Goal: Information Seeking & Learning: Learn about a topic

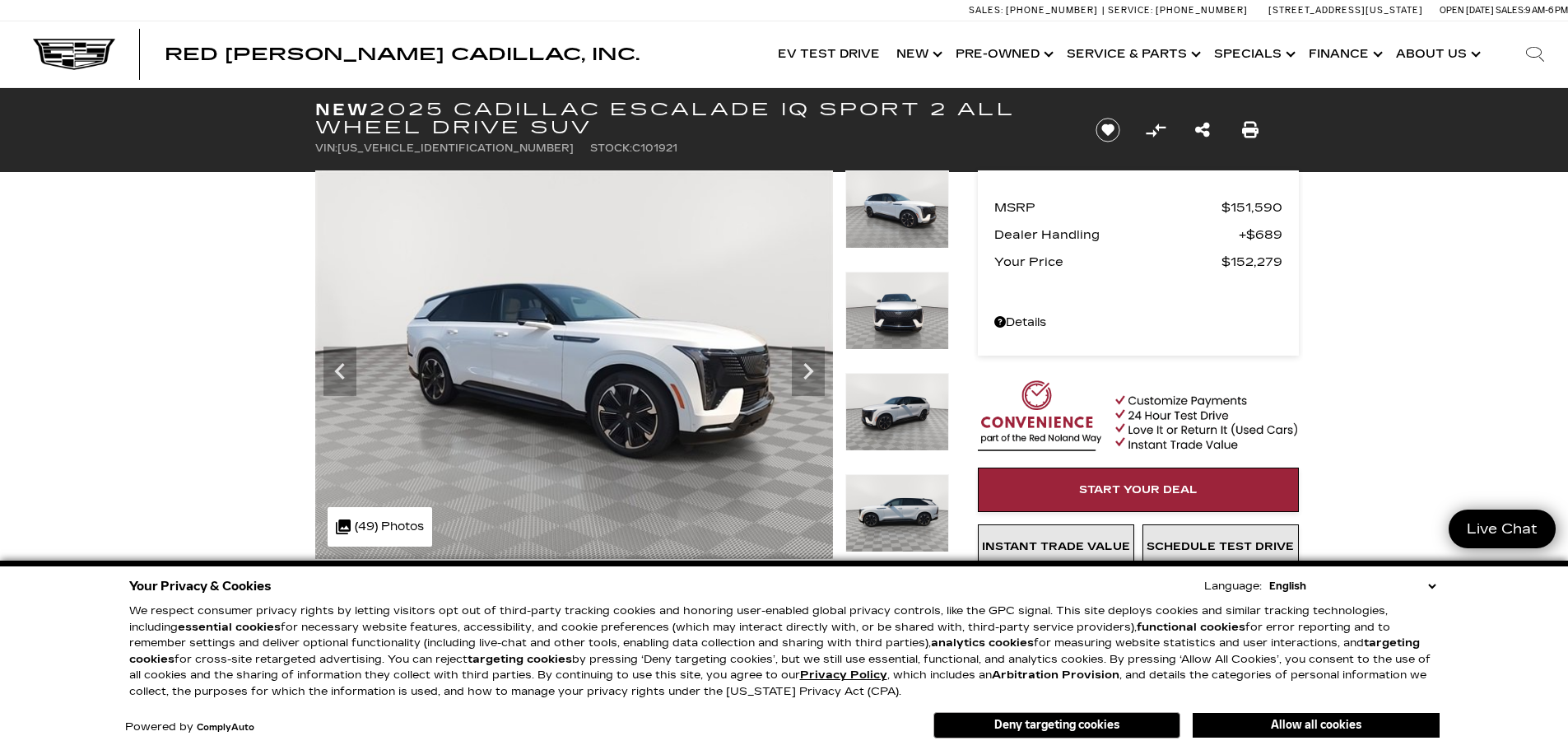
click at [795, 367] on icon "Next" at bounding box center [808, 371] width 33 height 33
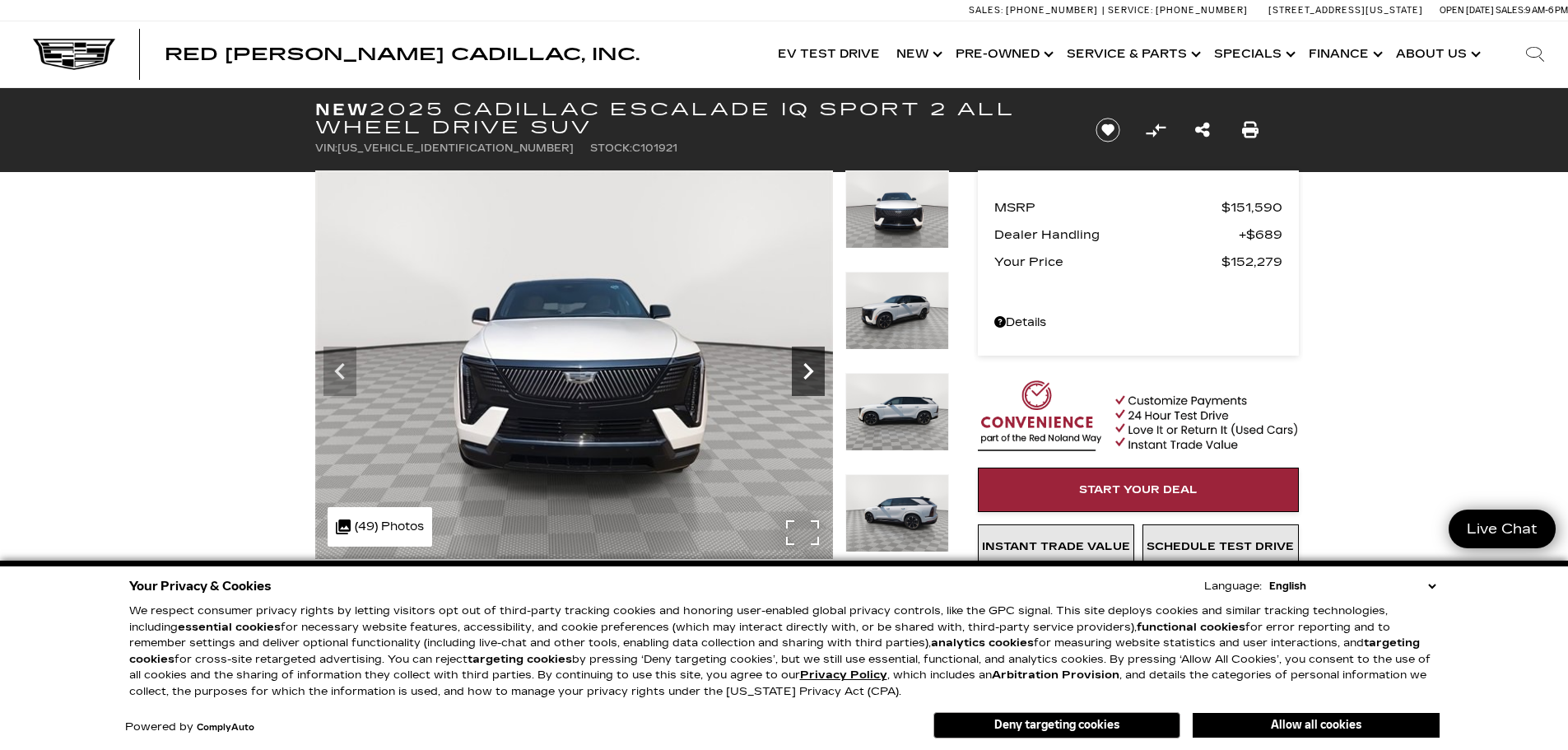
click at [794, 367] on icon "Next" at bounding box center [808, 371] width 33 height 33
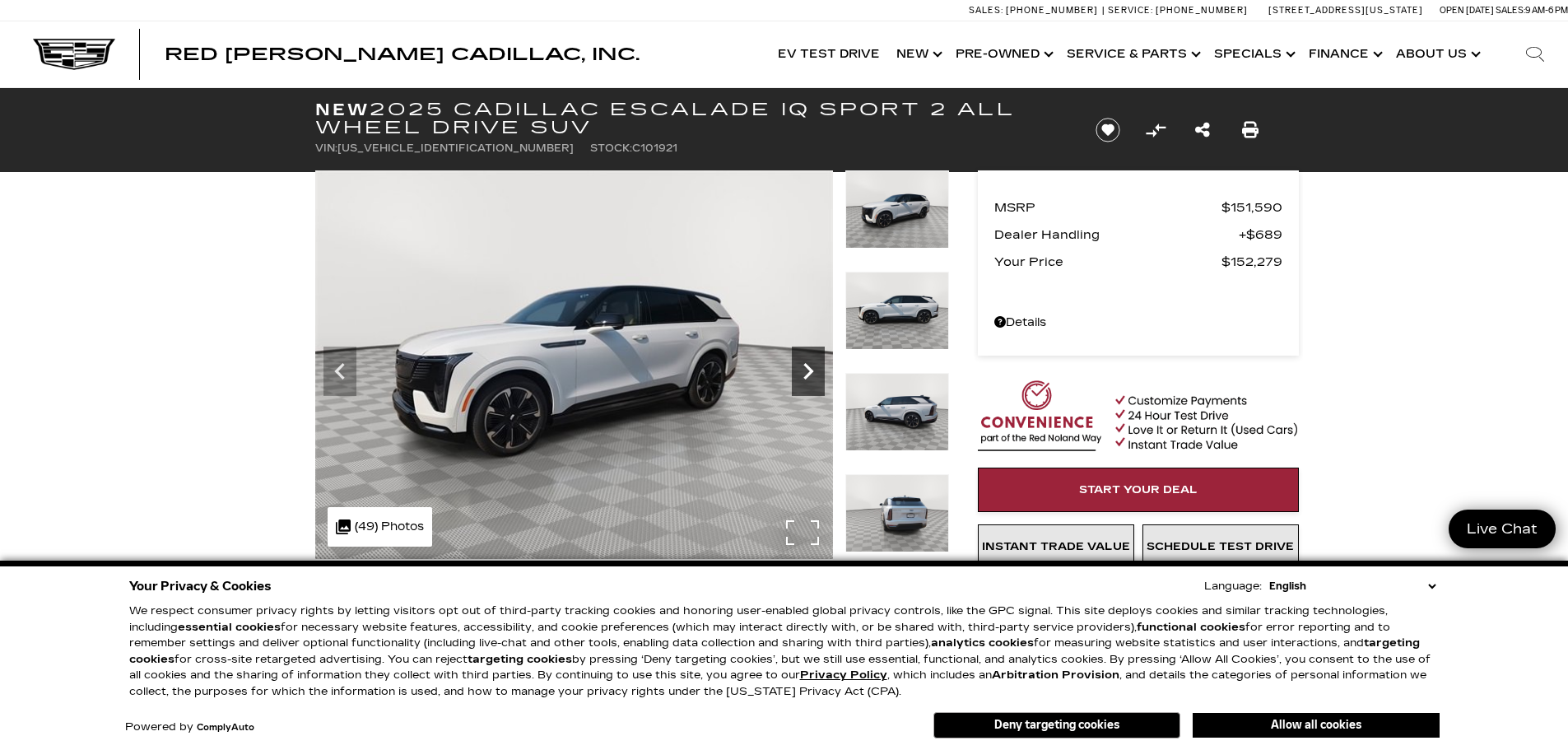
click at [789, 369] on div "360 WalkAround Powered By SpinCar" at bounding box center [574, 365] width 518 height 388
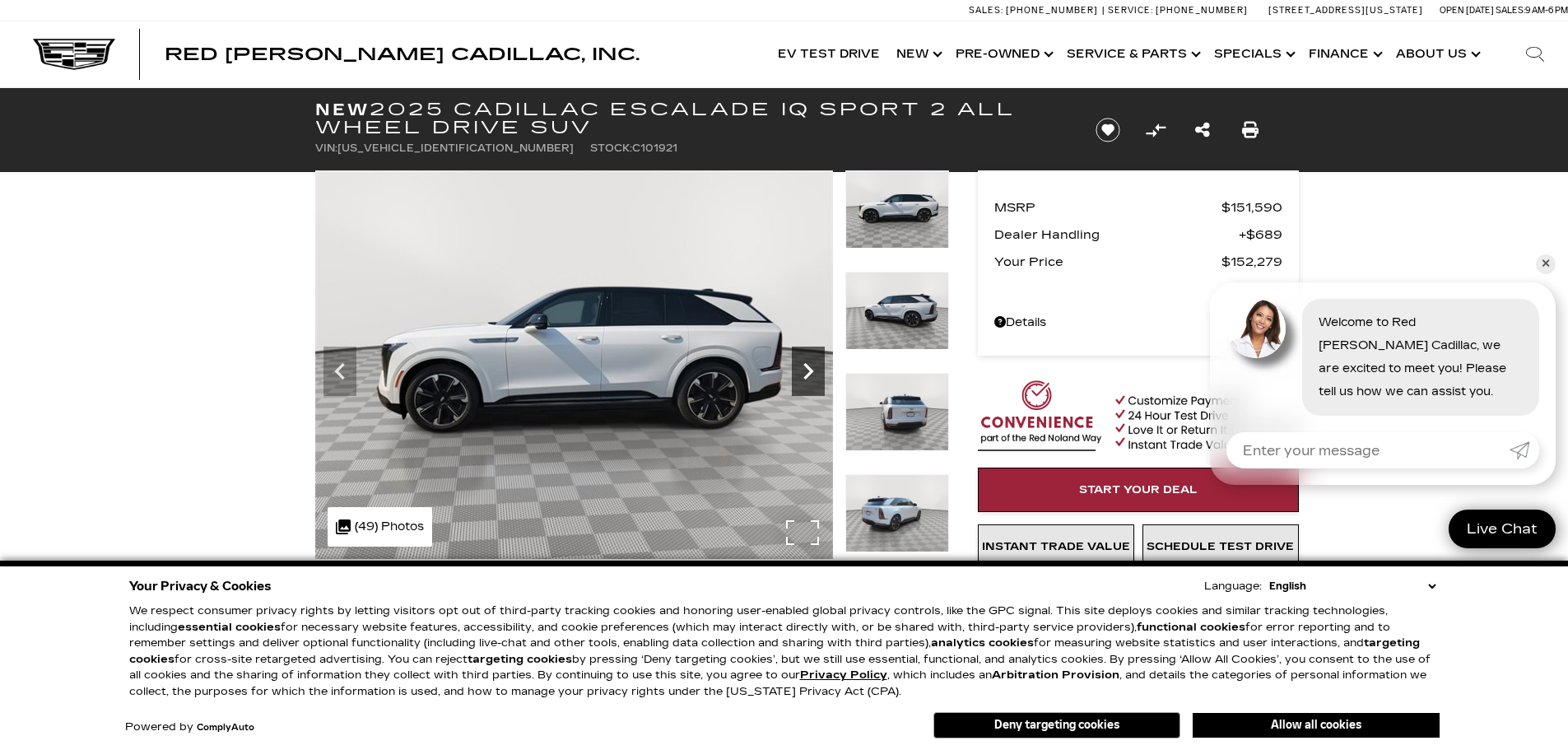
click at [794, 368] on icon "Next" at bounding box center [808, 371] width 33 height 33
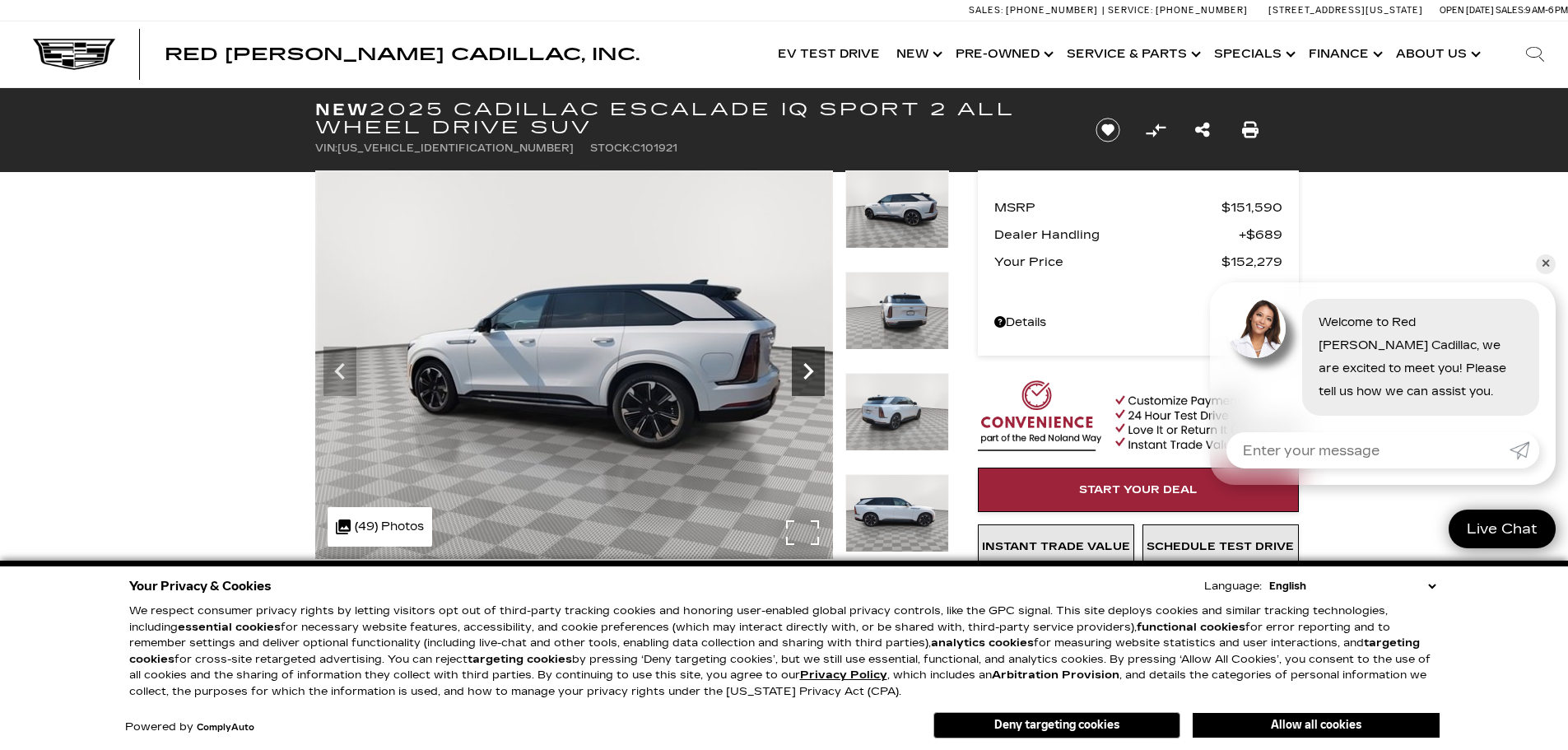
click at [795, 367] on icon "Next" at bounding box center [808, 371] width 33 height 33
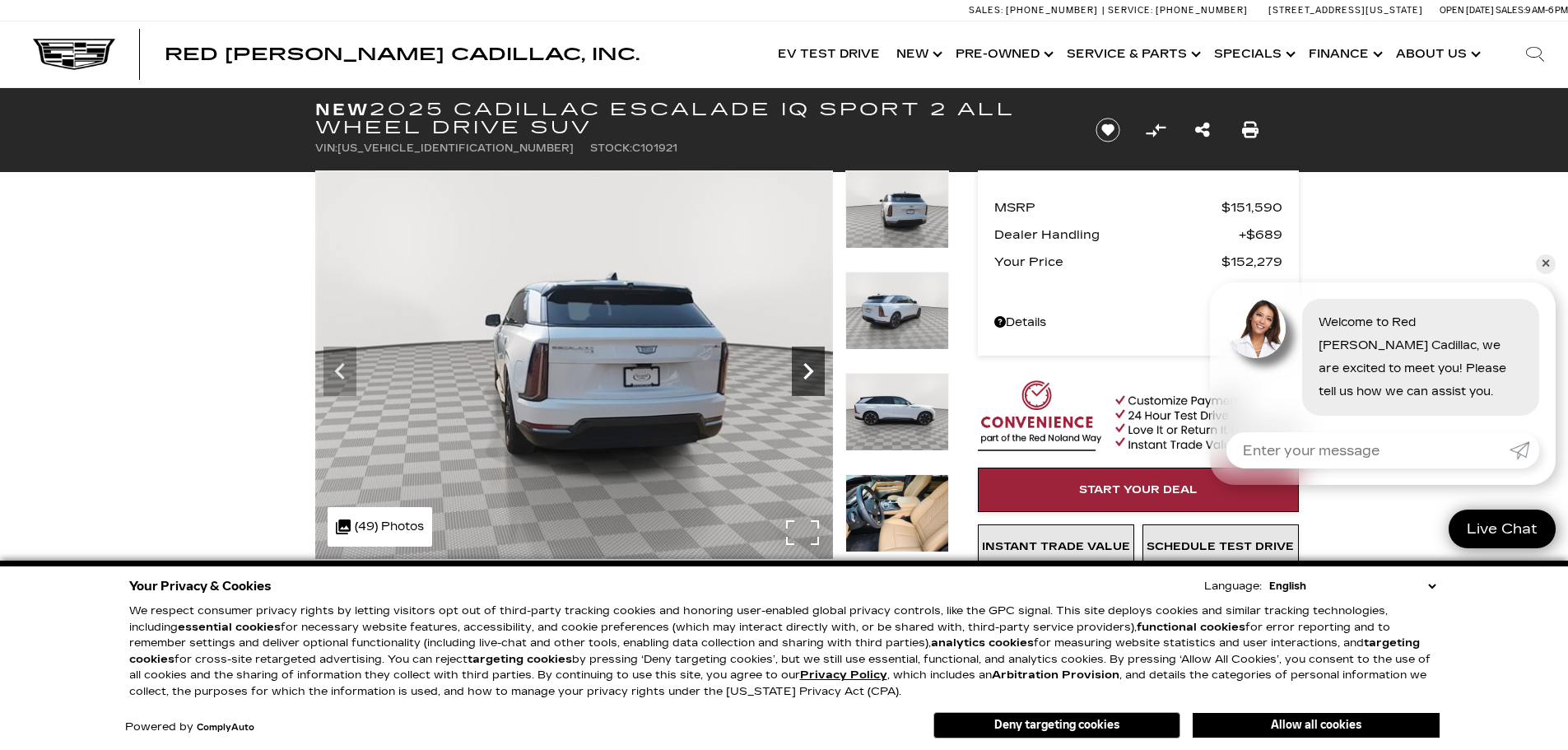
click at [795, 367] on icon "Next" at bounding box center [808, 371] width 33 height 33
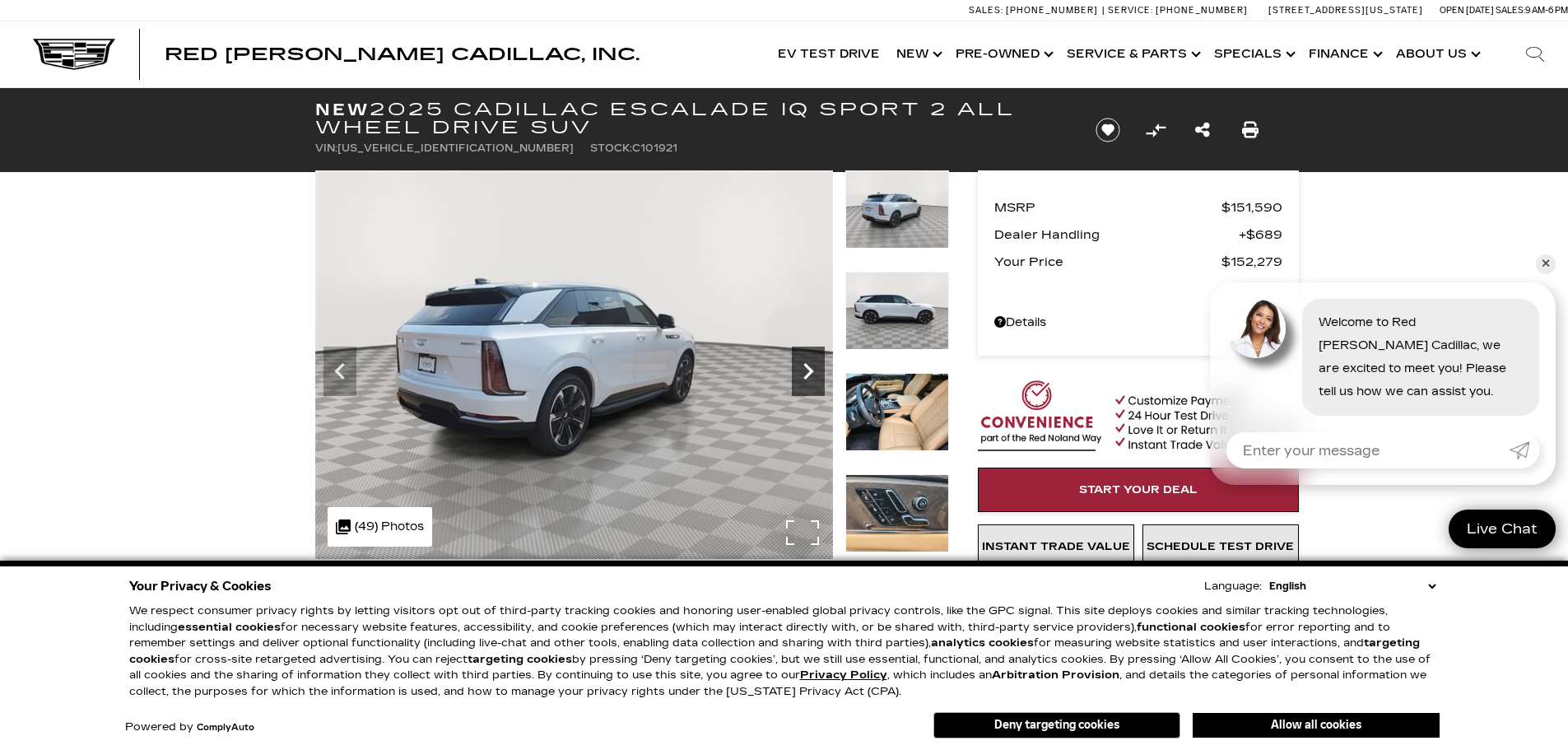
click at [795, 367] on icon "Next" at bounding box center [808, 371] width 33 height 33
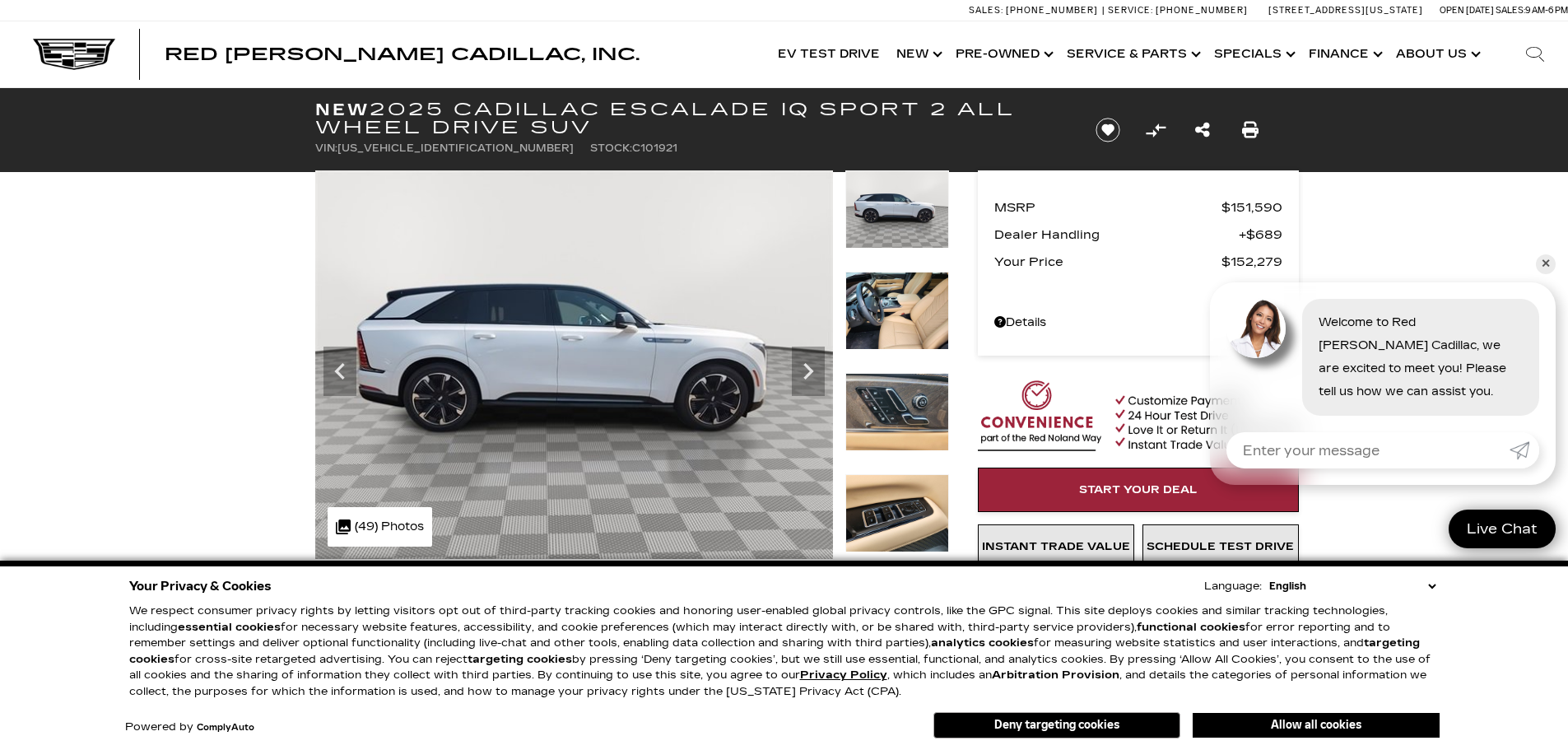
click at [900, 420] on img at bounding box center [897, 412] width 103 height 78
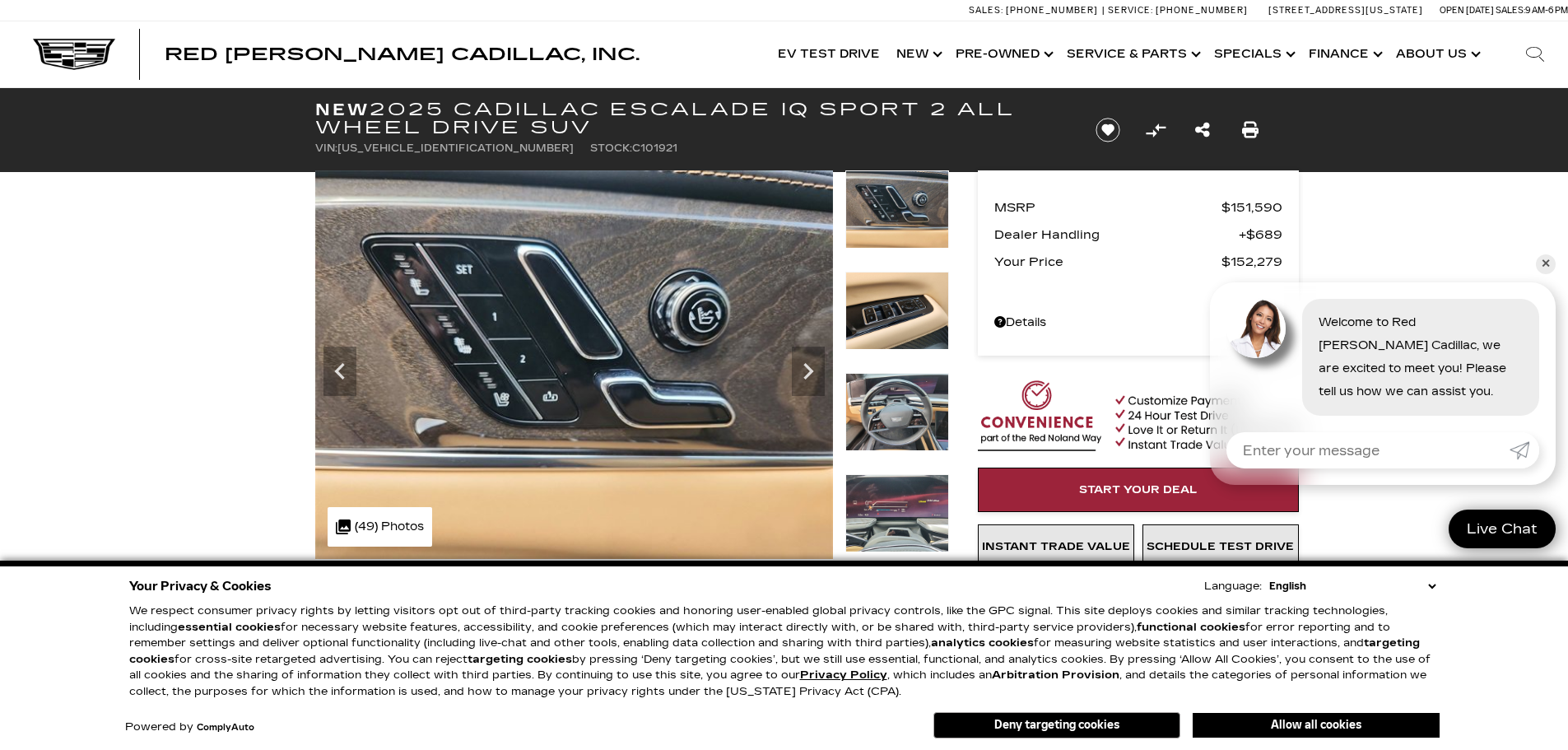
click at [879, 498] on img at bounding box center [897, 513] width 103 height 78
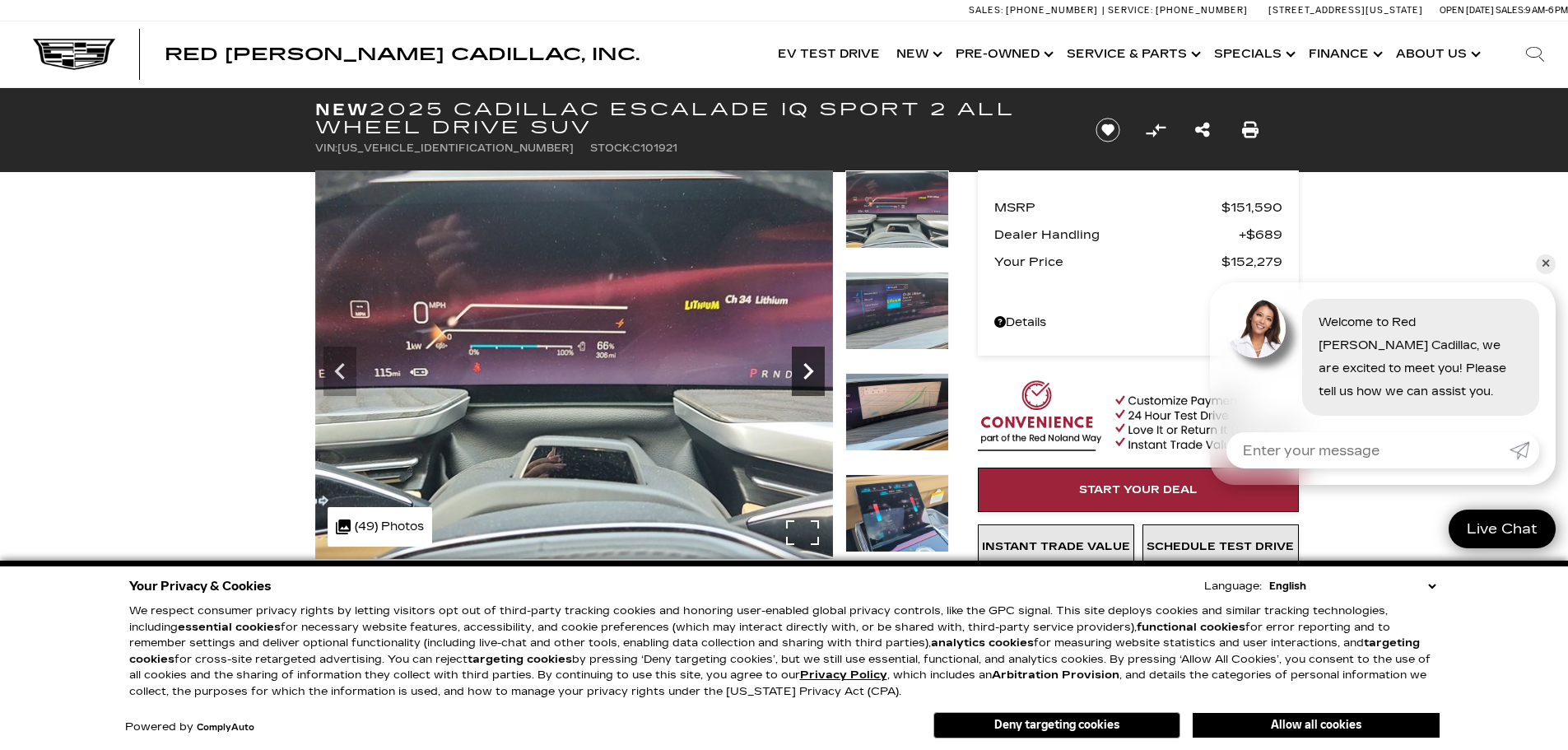
click at [812, 371] on icon "Next" at bounding box center [809, 372] width 10 height 17
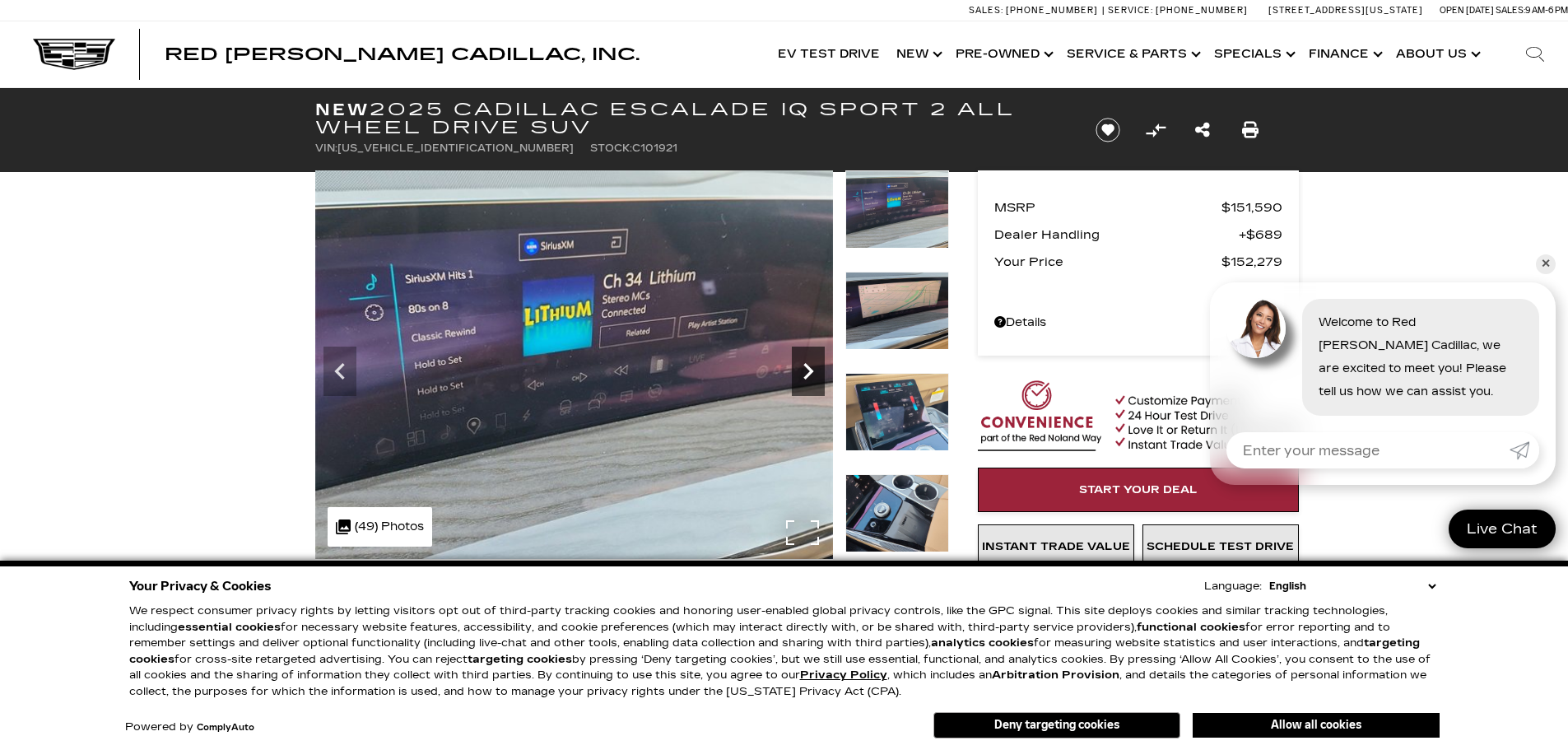
click at [803, 373] on icon "Next" at bounding box center [808, 371] width 33 height 33
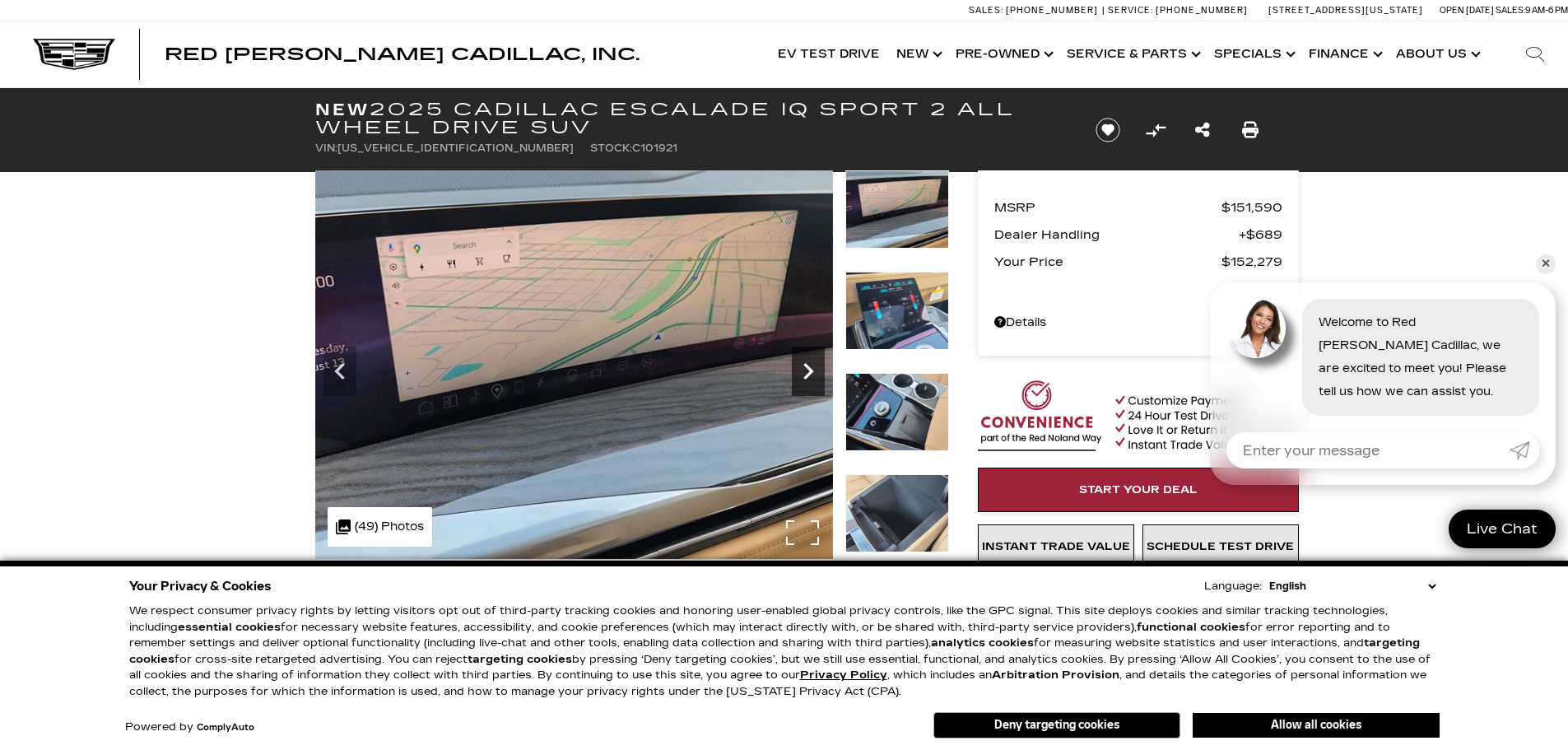
click at [803, 373] on icon "Next" at bounding box center [808, 371] width 33 height 33
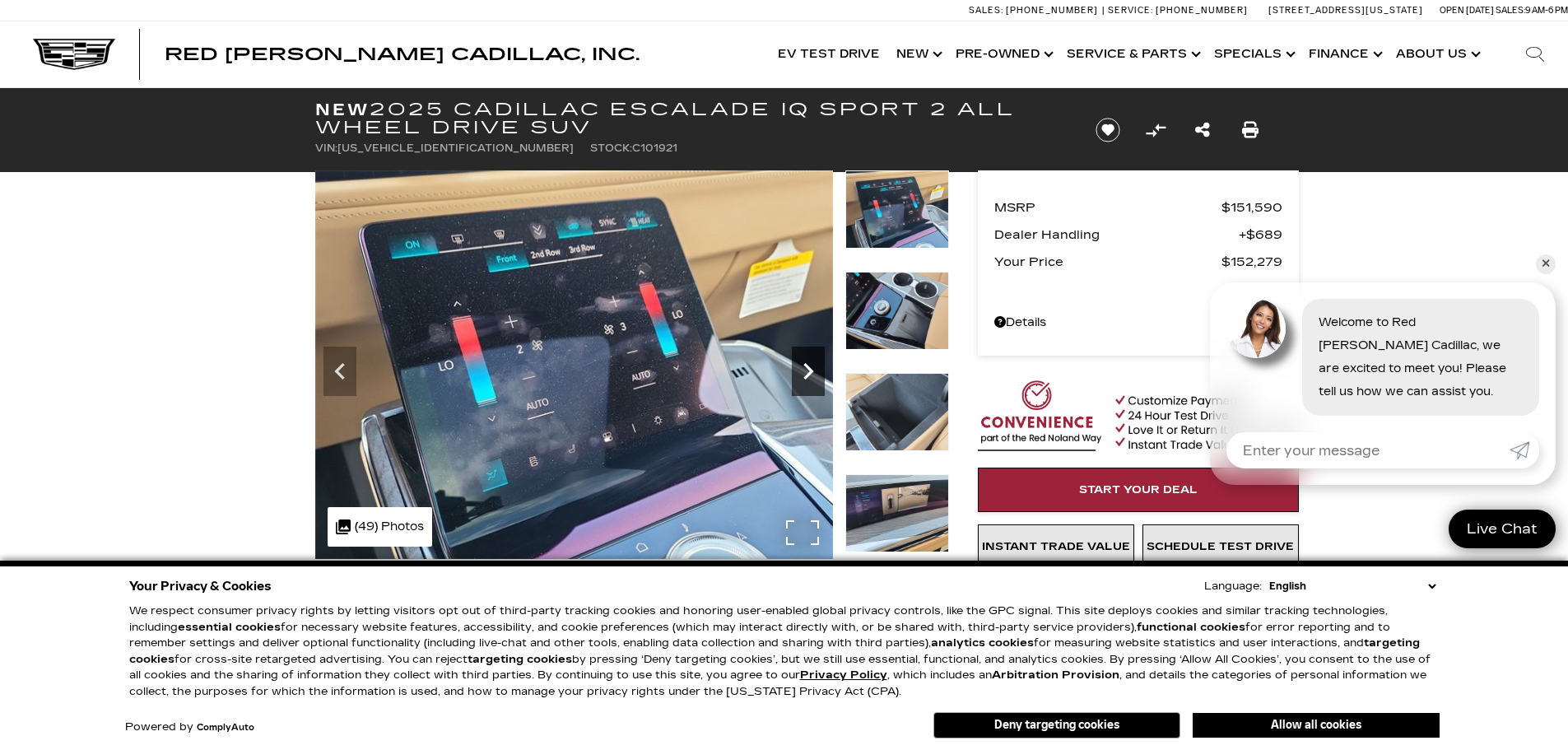
click at [803, 373] on icon "Next" at bounding box center [808, 371] width 33 height 33
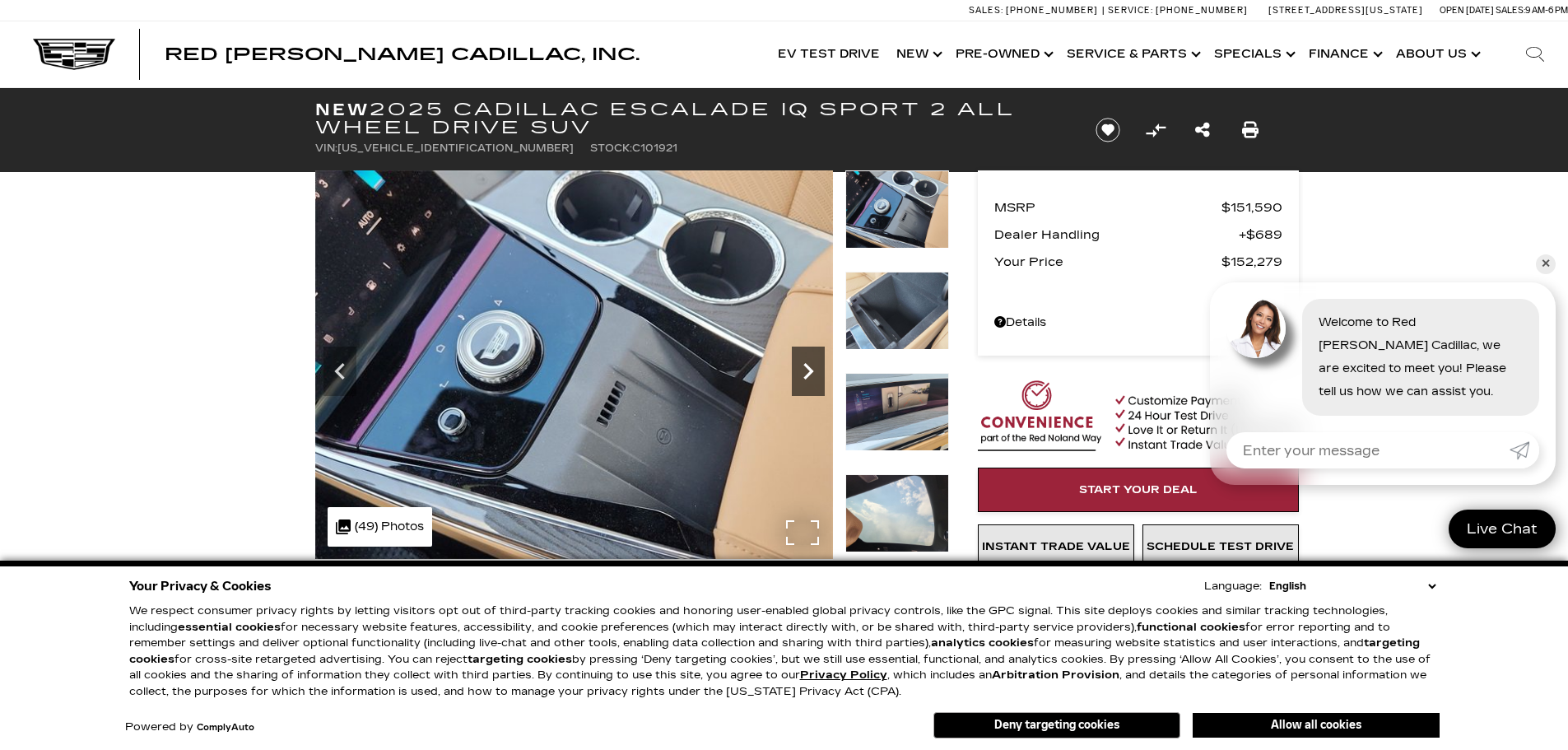
click at [803, 373] on icon "Next" at bounding box center [808, 371] width 33 height 33
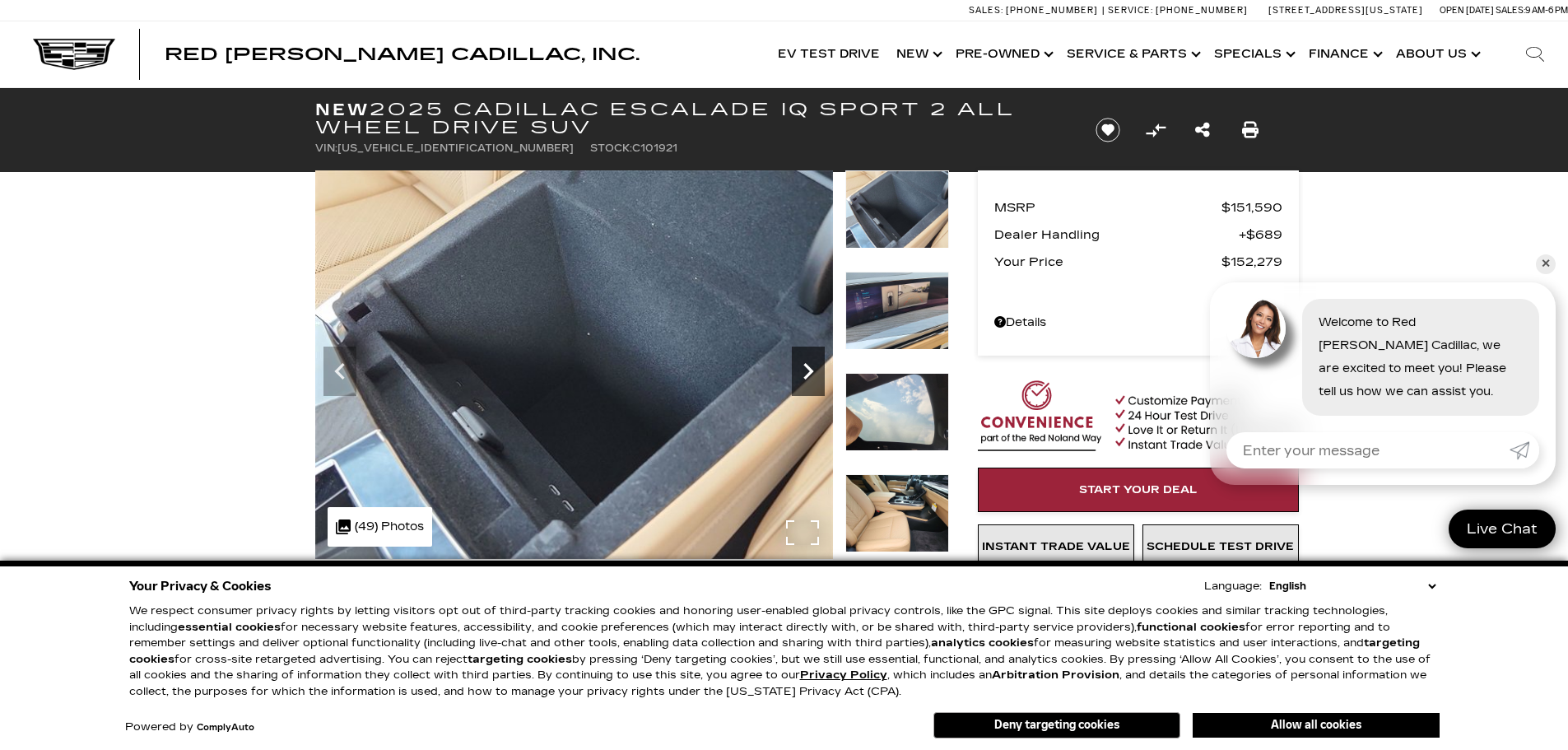
click at [803, 373] on icon "Next" at bounding box center [808, 371] width 33 height 33
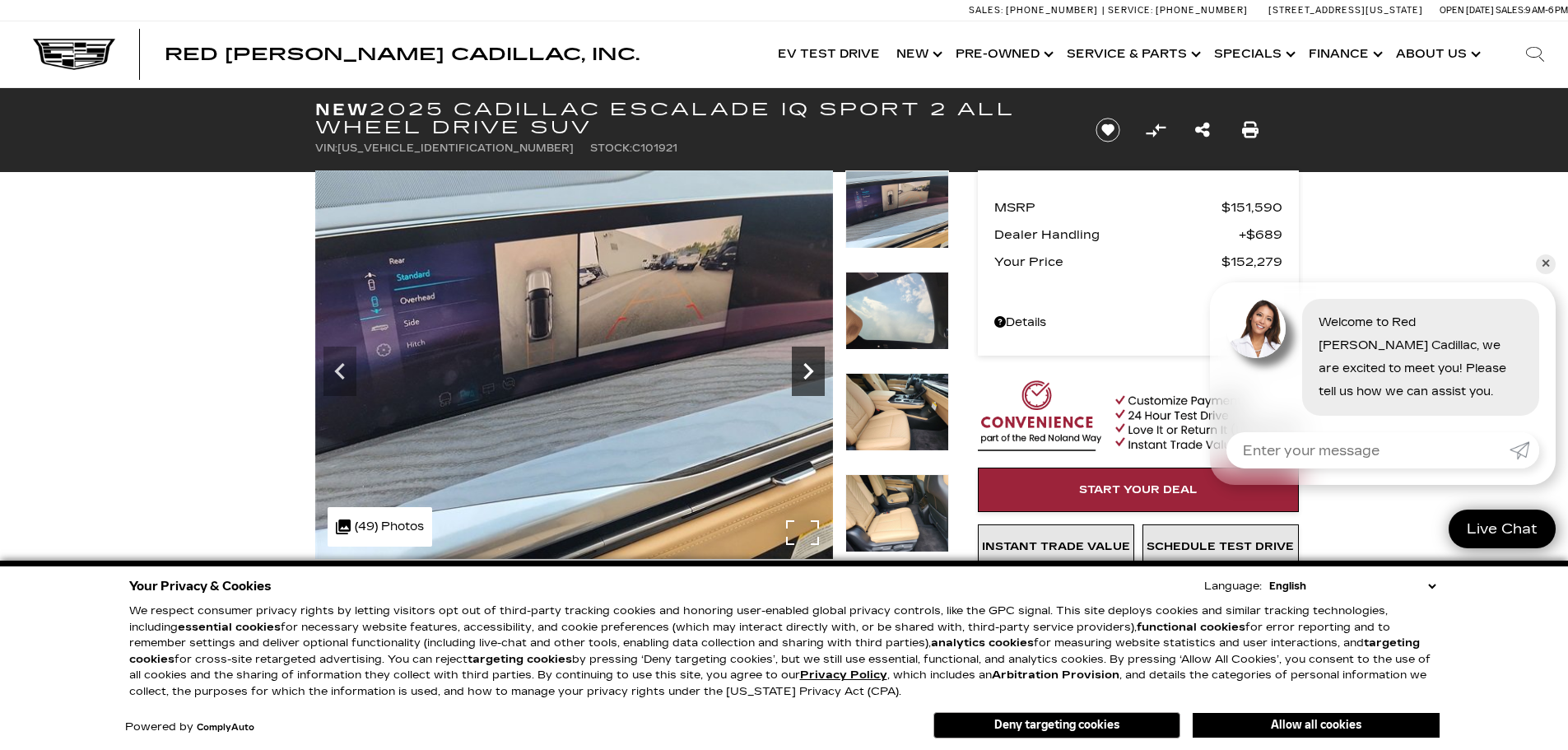
click at [803, 373] on icon "Next" at bounding box center [808, 371] width 33 height 33
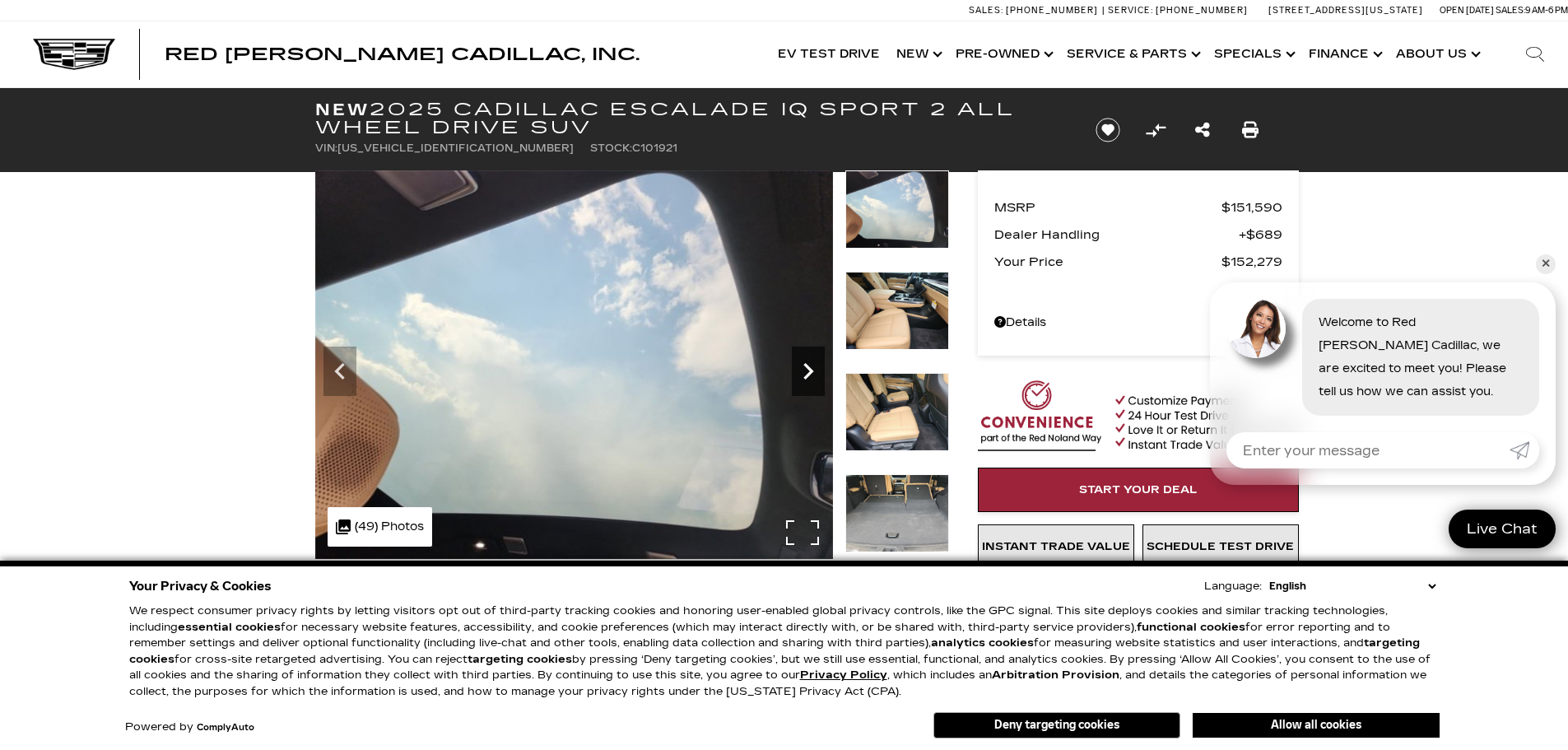
click at [803, 373] on icon "Next" at bounding box center [808, 371] width 33 height 33
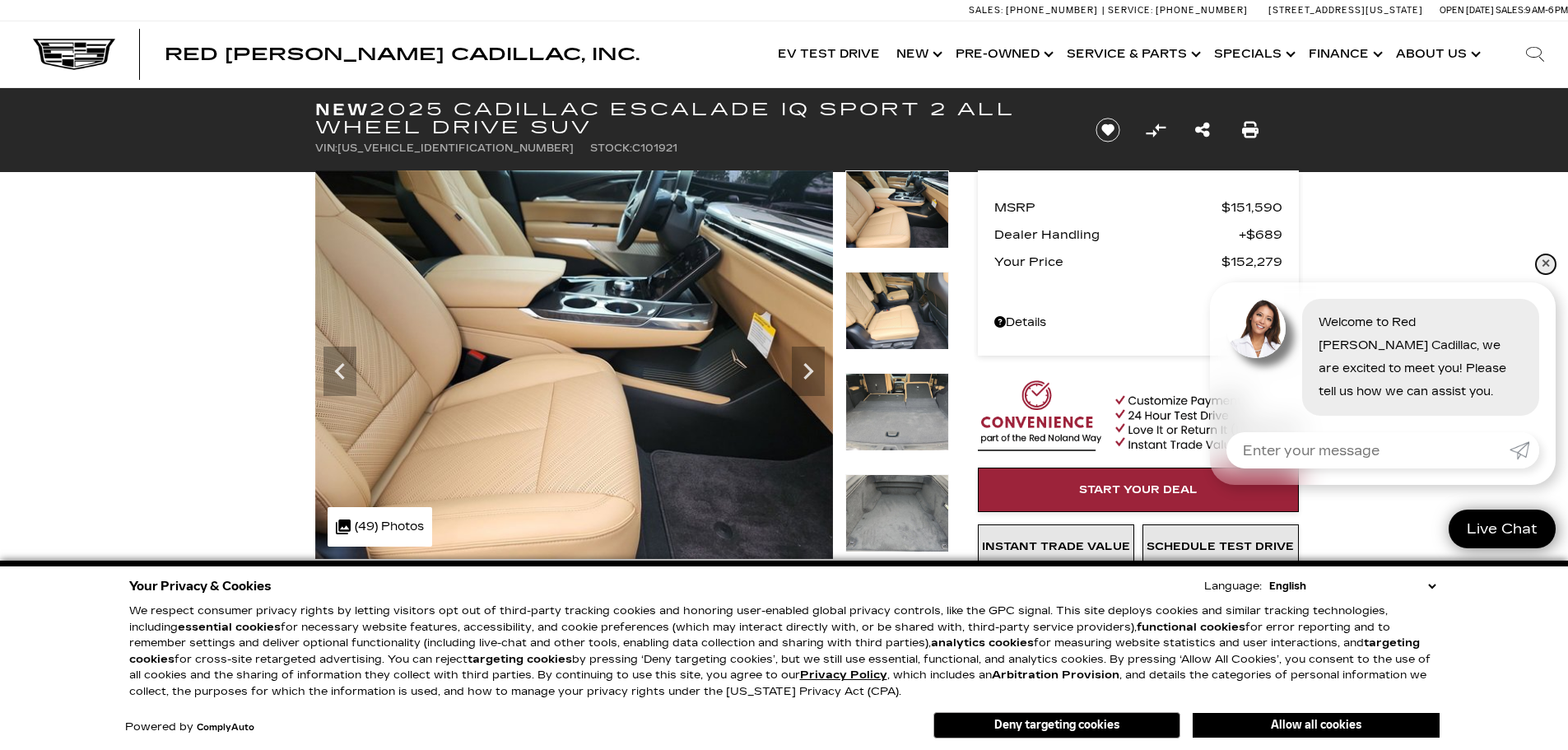
click at [1547, 260] on link "✕" at bounding box center [1545, 264] width 19 height 19
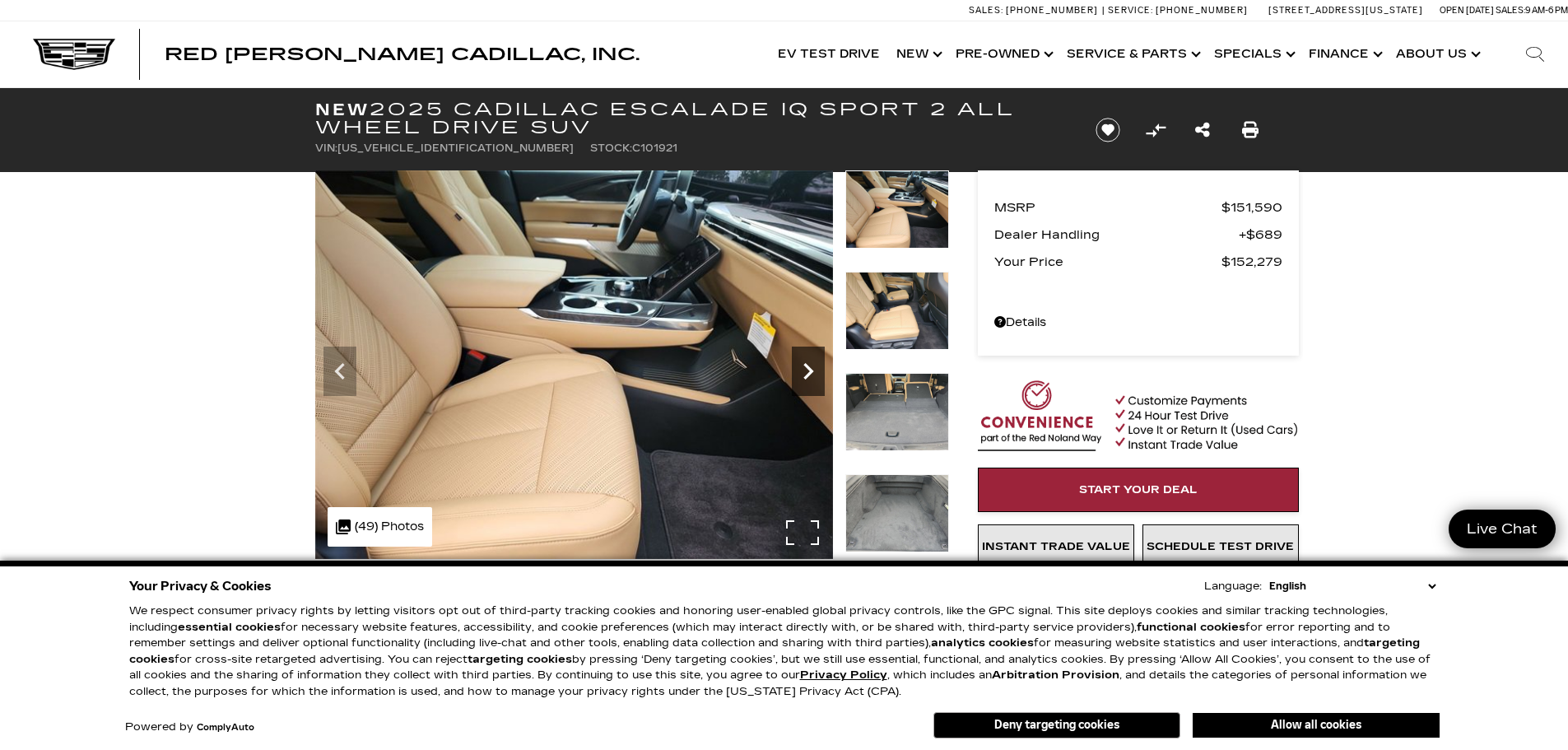
click at [802, 364] on icon "Next" at bounding box center [808, 371] width 33 height 33
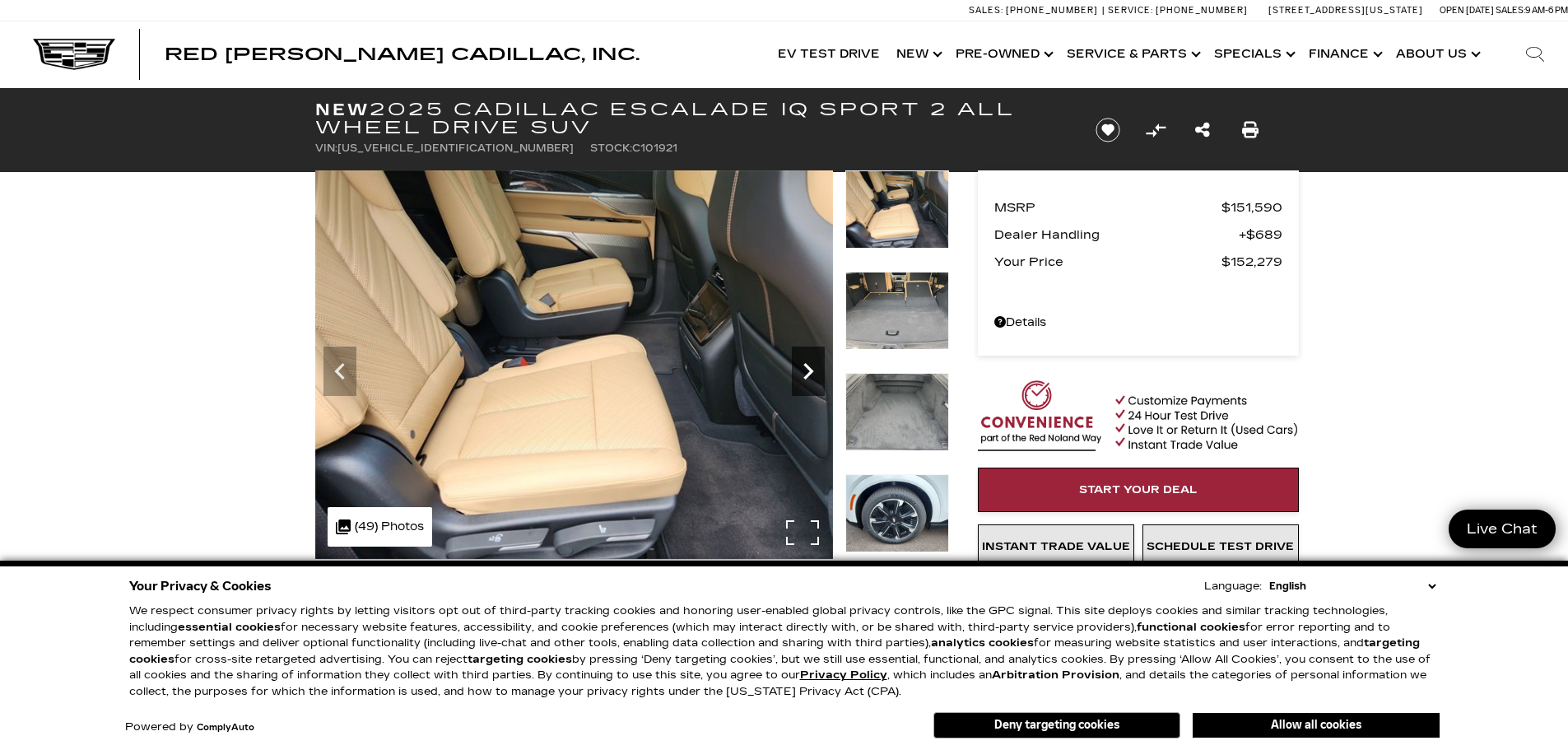
click at [802, 364] on icon "Next" at bounding box center [808, 371] width 33 height 33
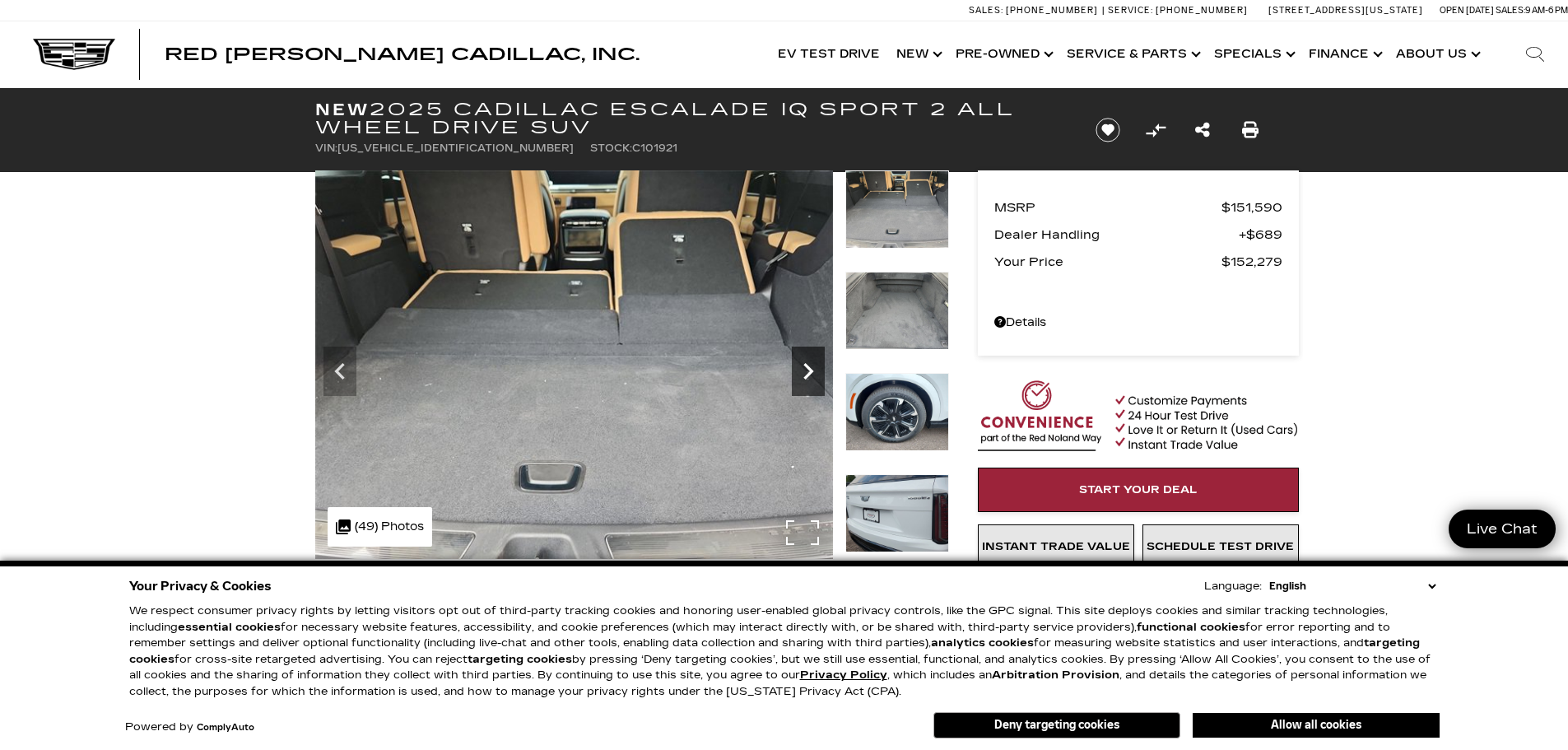
click at [802, 364] on icon "Next" at bounding box center [808, 371] width 33 height 33
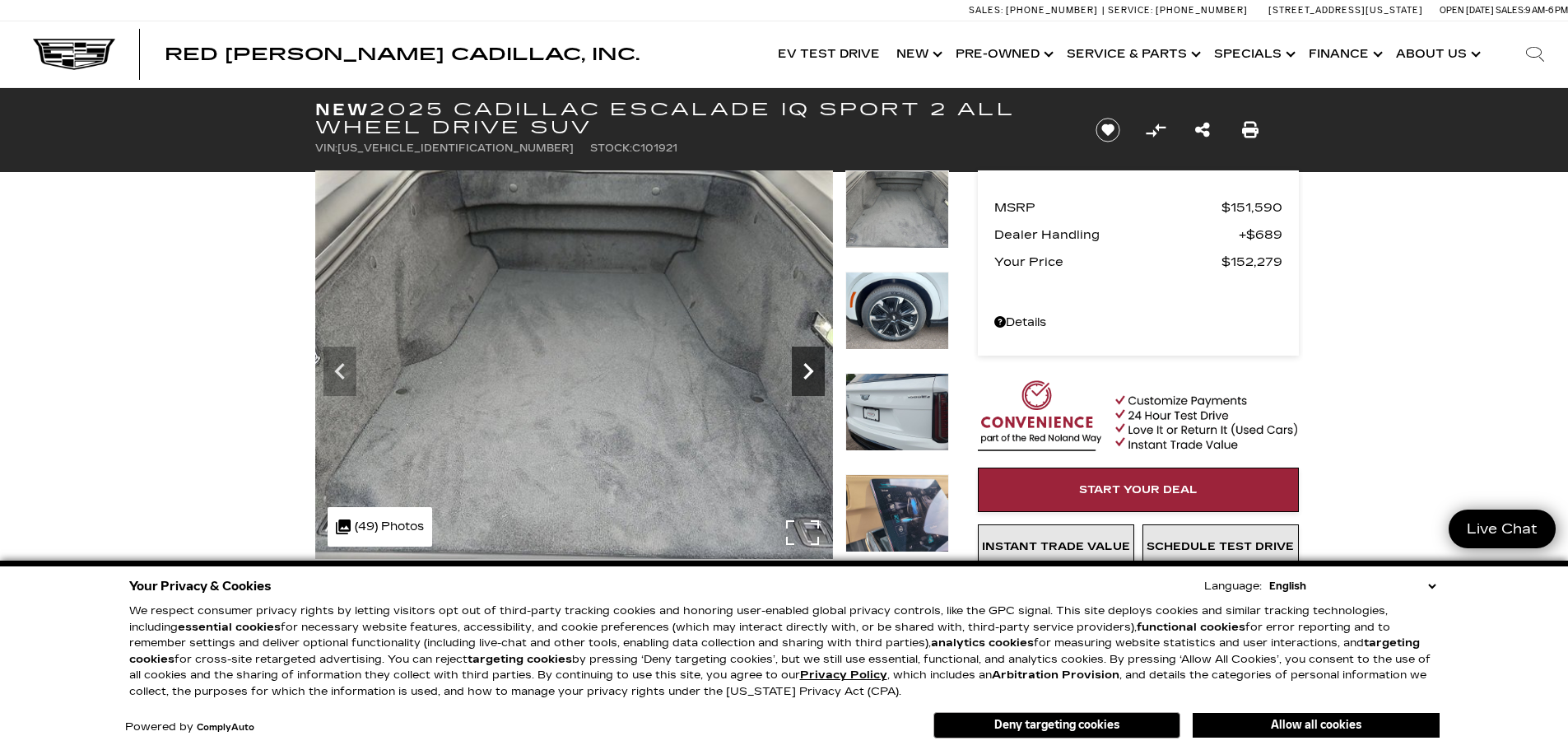
click at [802, 364] on icon "Next" at bounding box center [808, 371] width 33 height 33
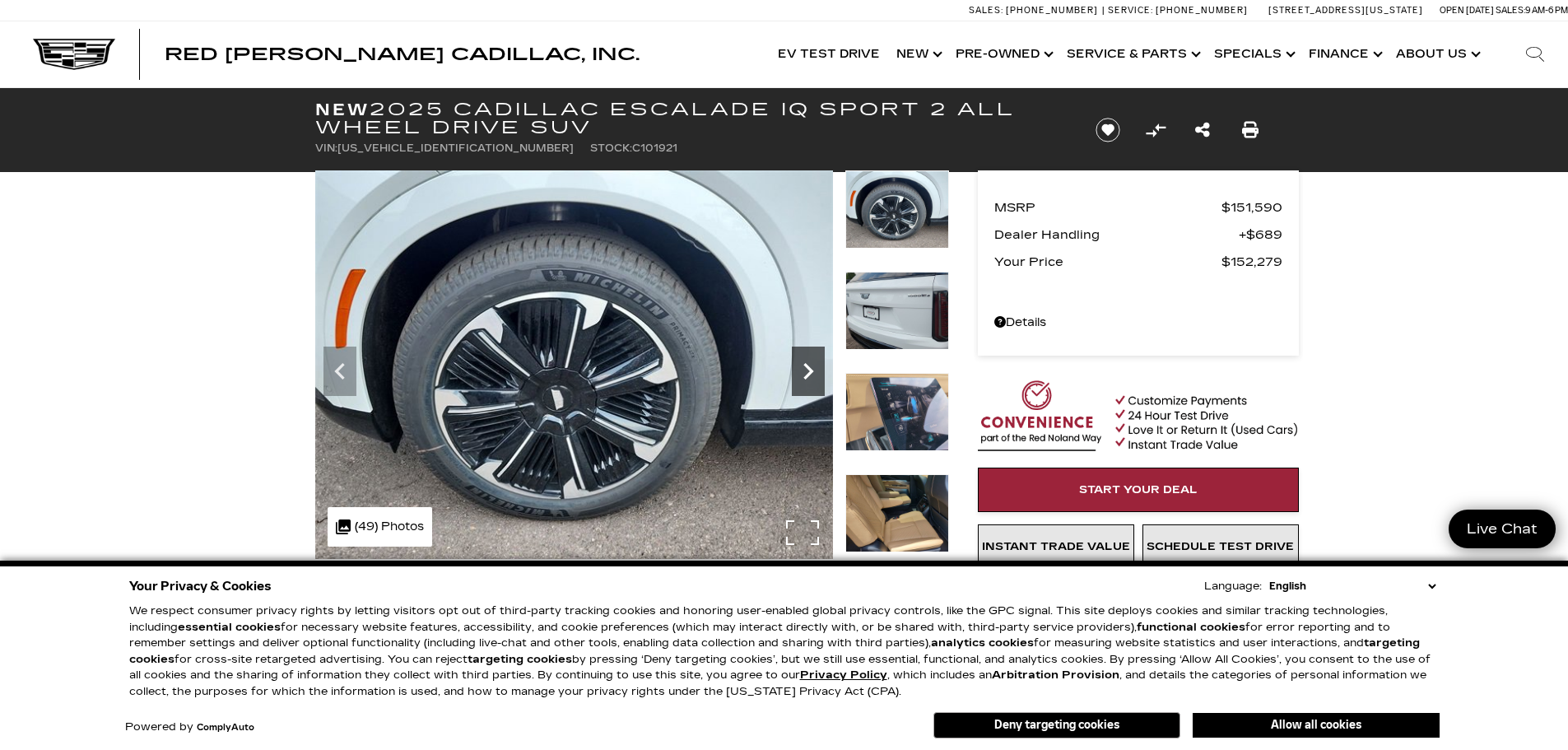
click at [802, 364] on icon "Next" at bounding box center [808, 371] width 33 height 33
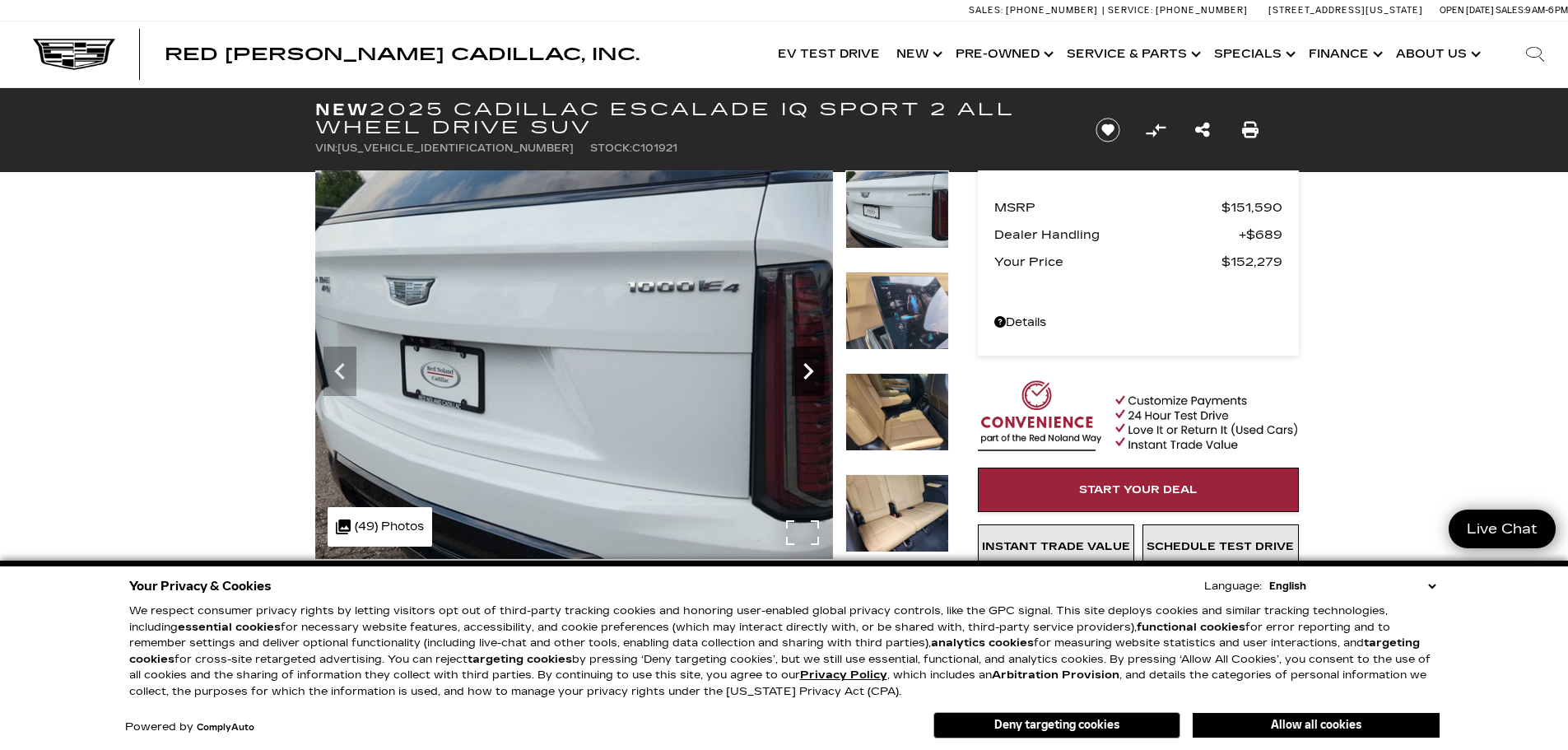
click at [802, 364] on icon "Next" at bounding box center [808, 371] width 33 height 33
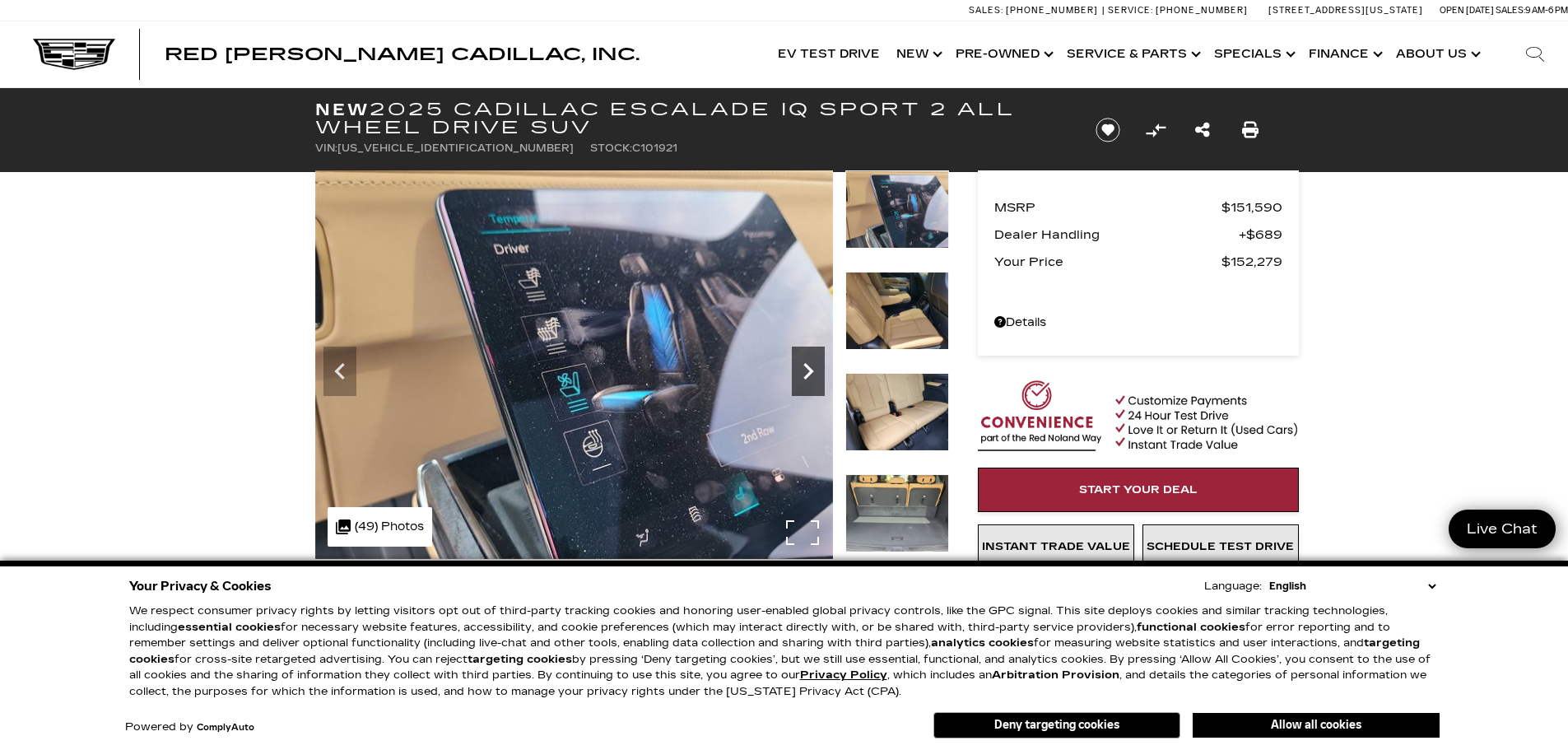
click at [802, 364] on icon "Next" at bounding box center [808, 371] width 33 height 33
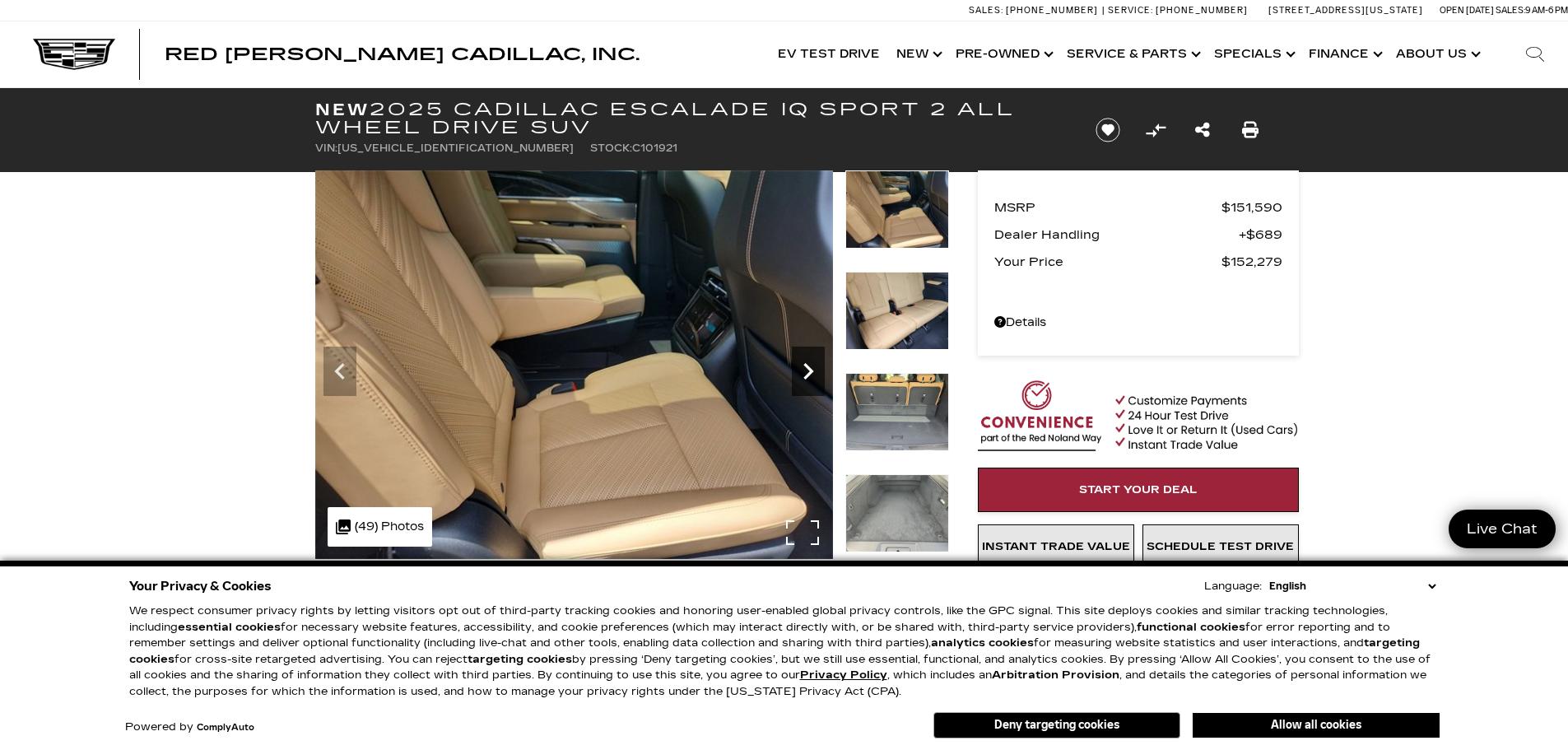
click at [805, 369] on icon "Next" at bounding box center [808, 371] width 33 height 33
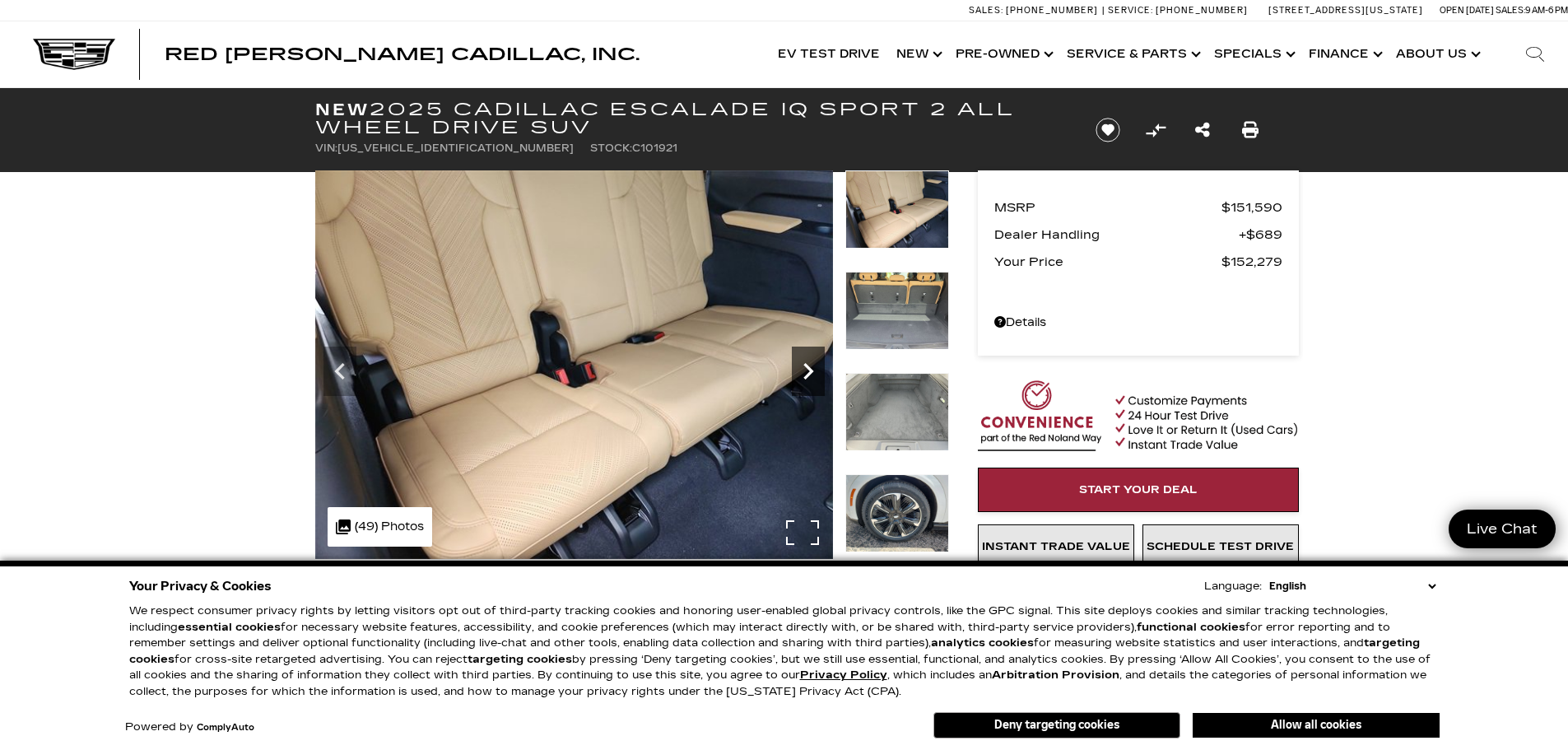
click at [805, 369] on icon "Next" at bounding box center [808, 371] width 33 height 33
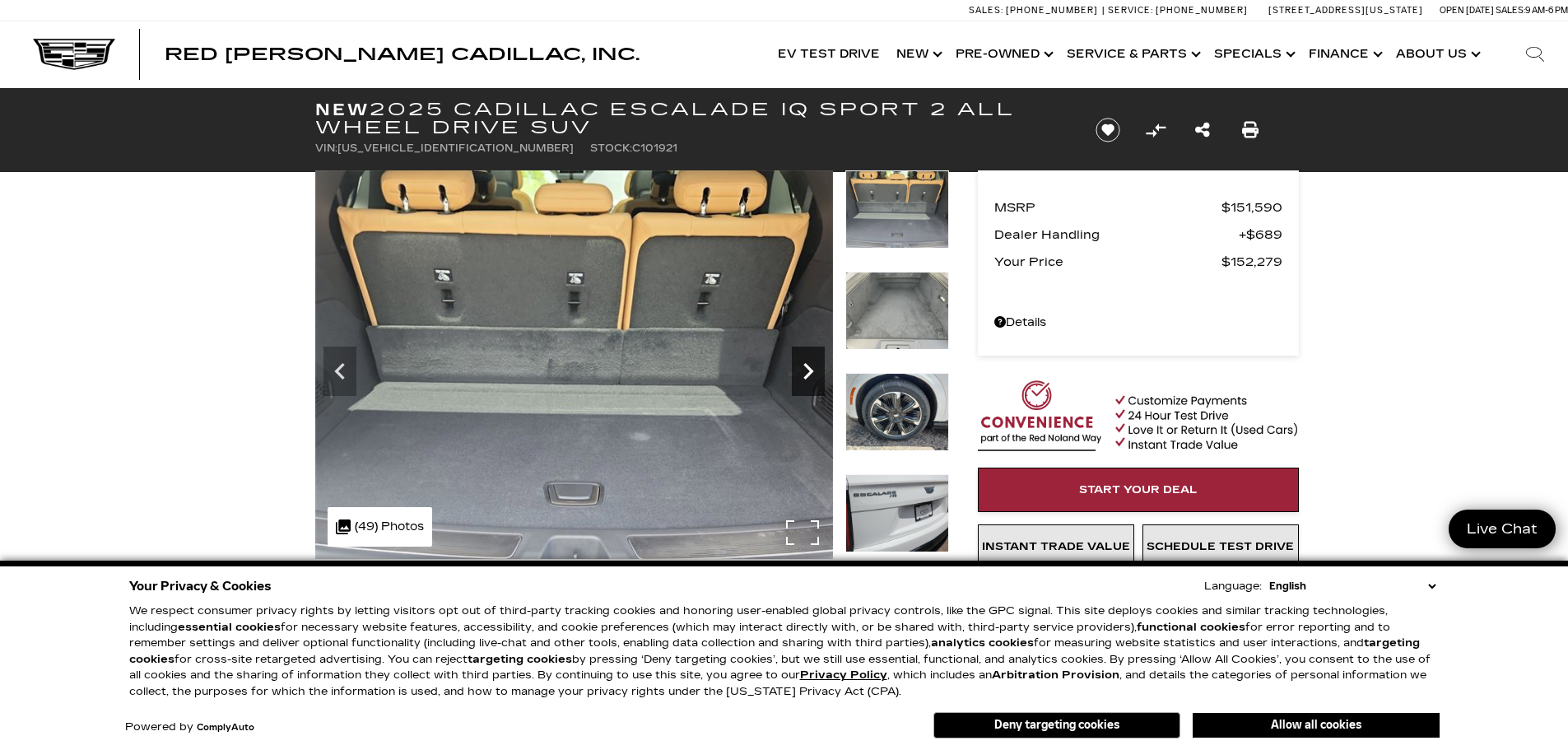
click at [805, 369] on icon "Next" at bounding box center [808, 371] width 33 height 33
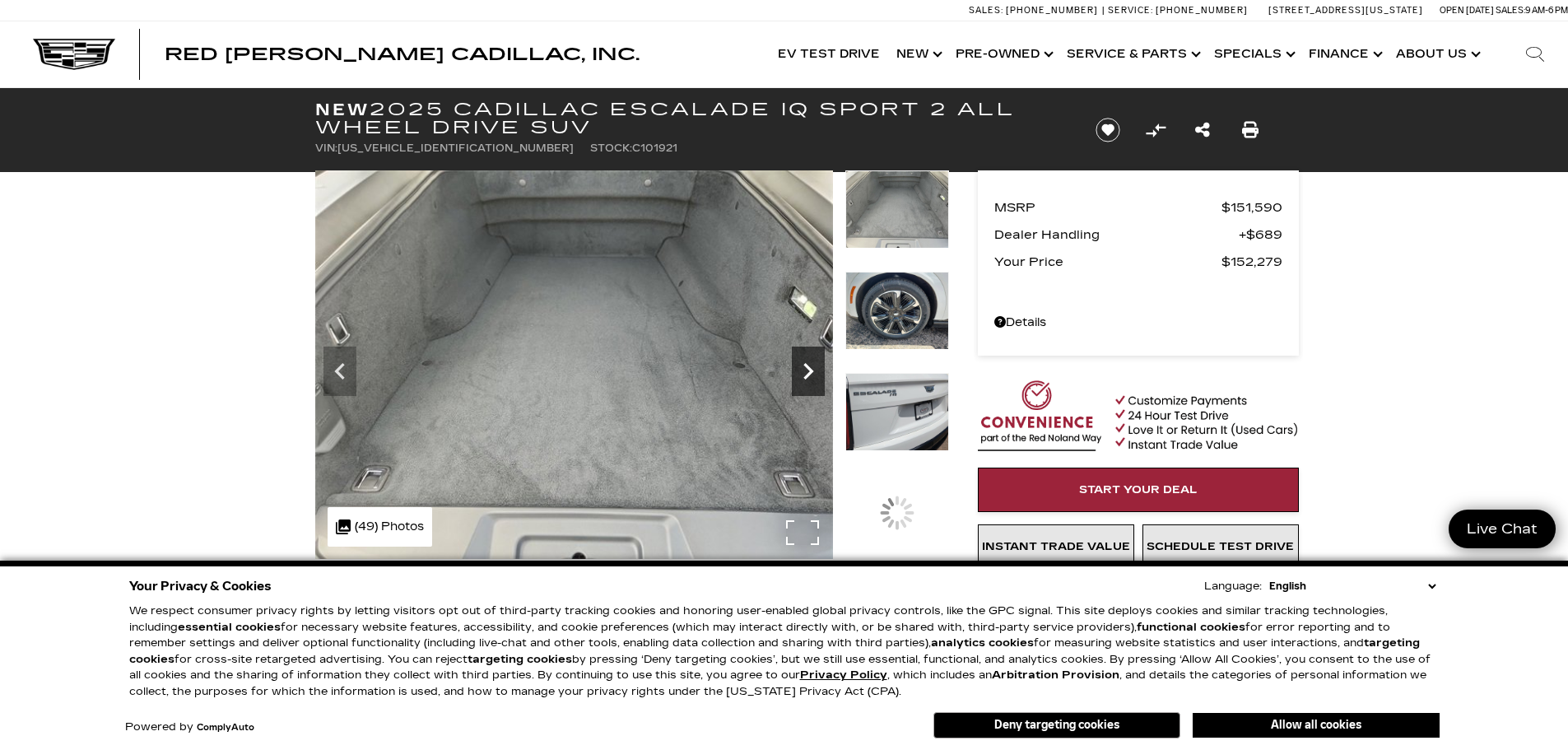
click at [805, 369] on icon "Next" at bounding box center [808, 371] width 33 height 33
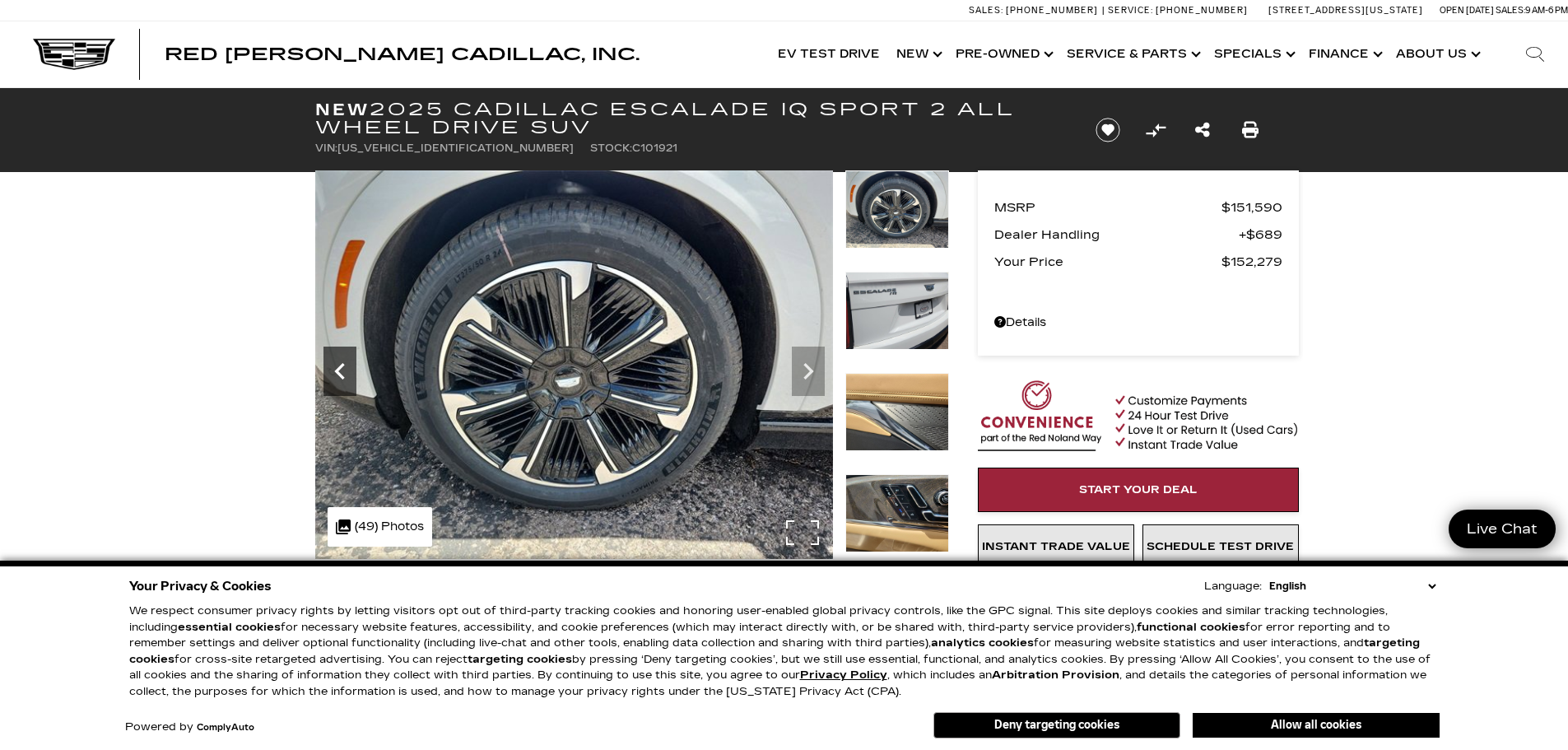
click at [335, 368] on icon "Previous" at bounding box center [340, 371] width 33 height 33
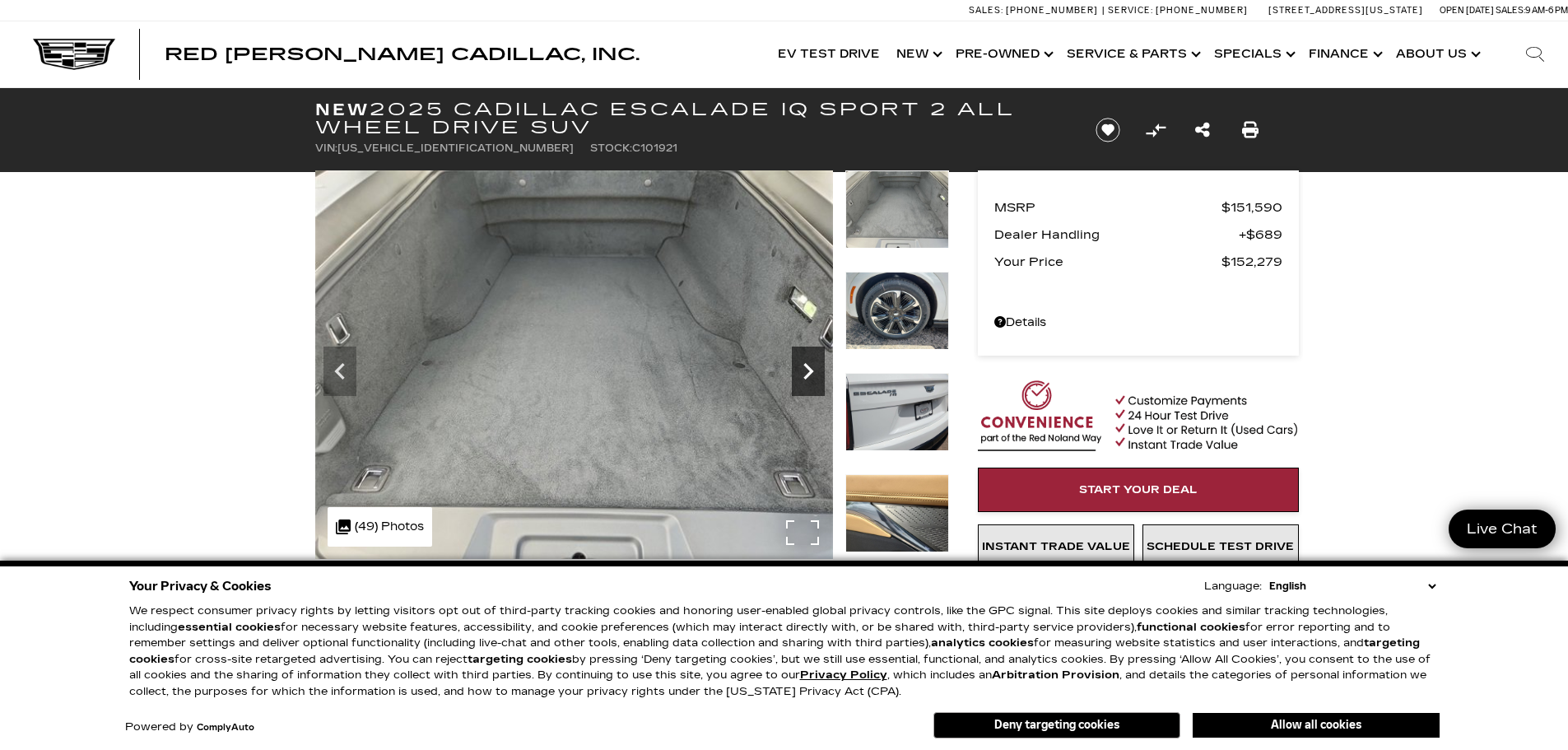
click at [805, 361] on icon "Next" at bounding box center [808, 371] width 33 height 33
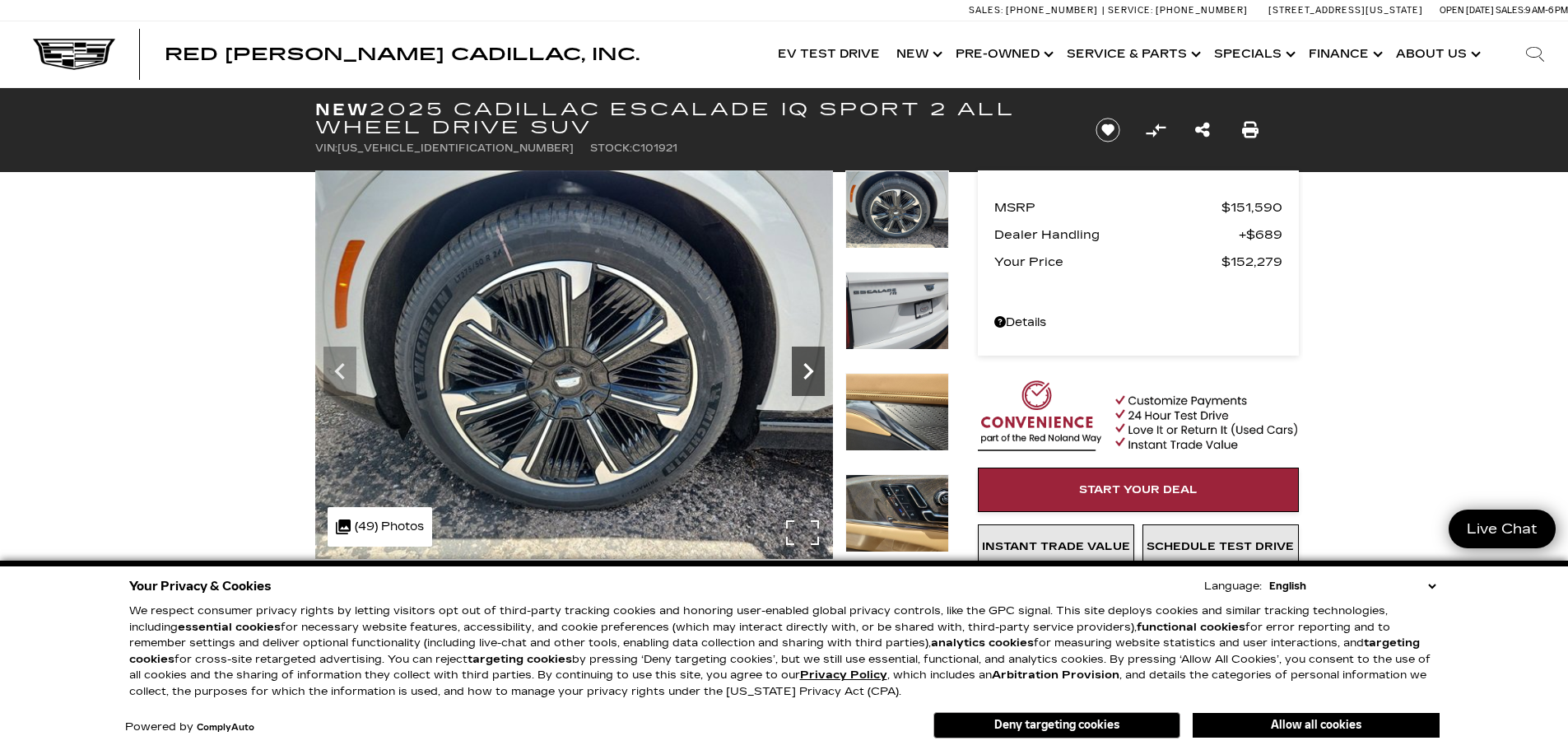
click at [805, 361] on icon "Next" at bounding box center [808, 371] width 33 height 33
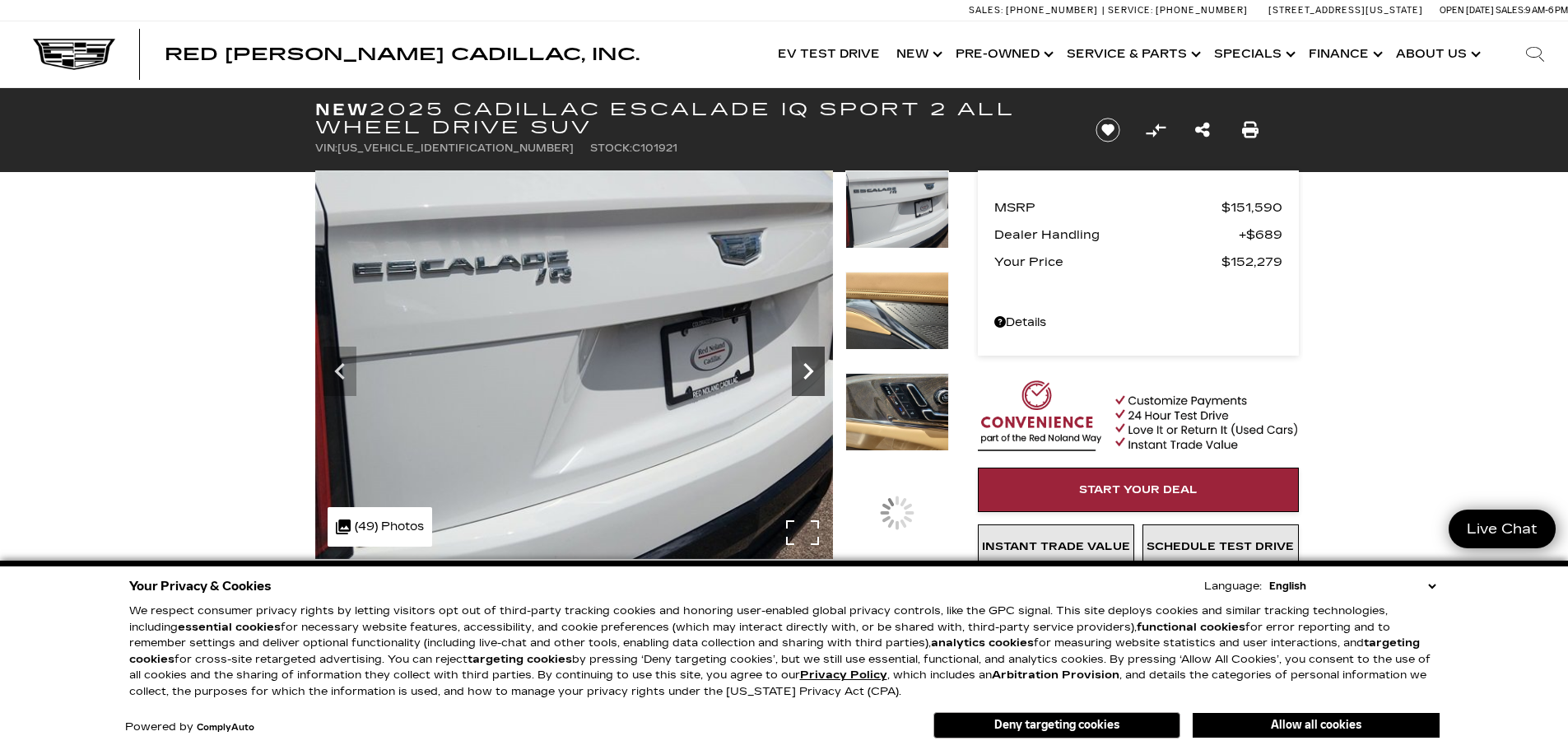
click at [805, 361] on icon "Next" at bounding box center [808, 371] width 33 height 33
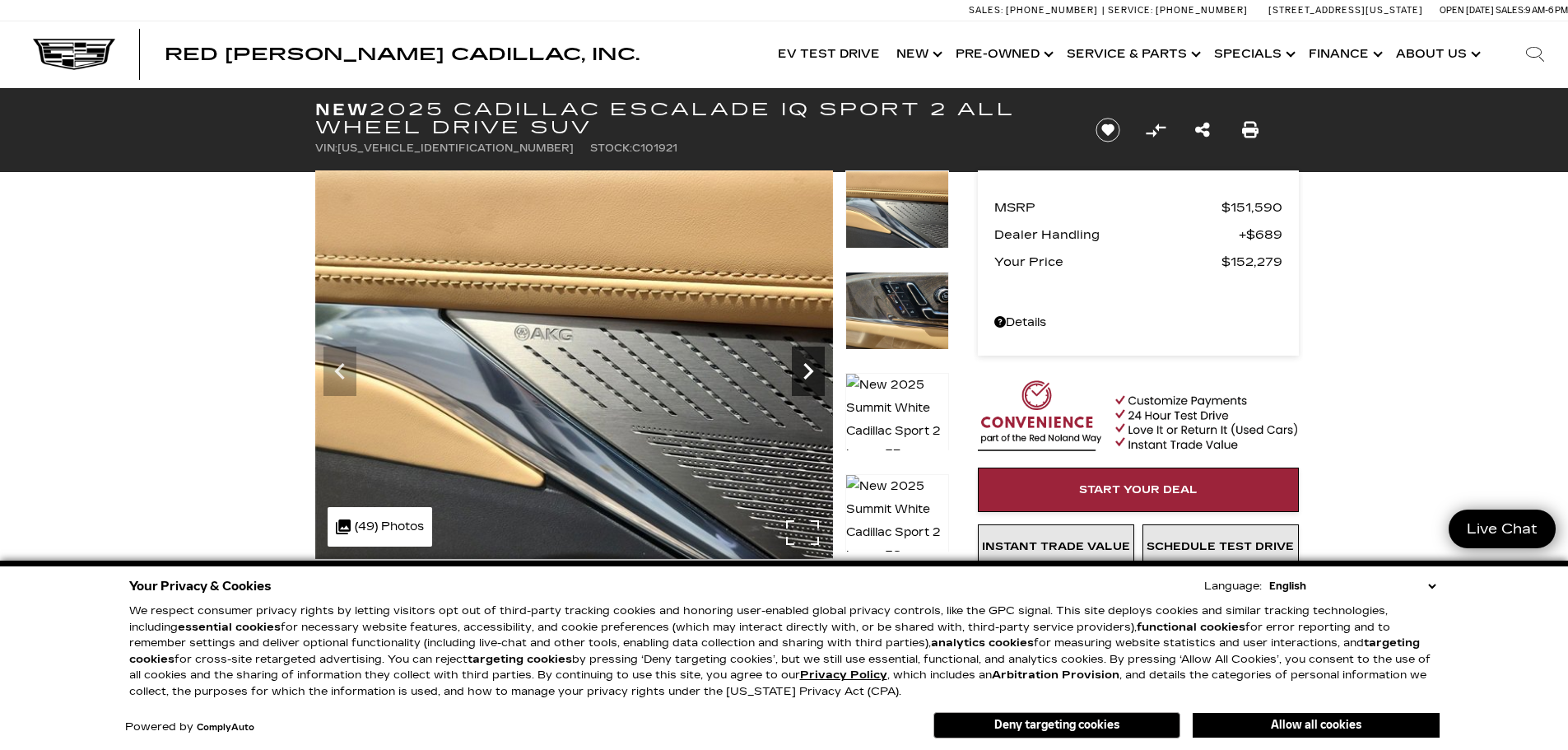
click at [805, 361] on icon "Next" at bounding box center [808, 371] width 33 height 33
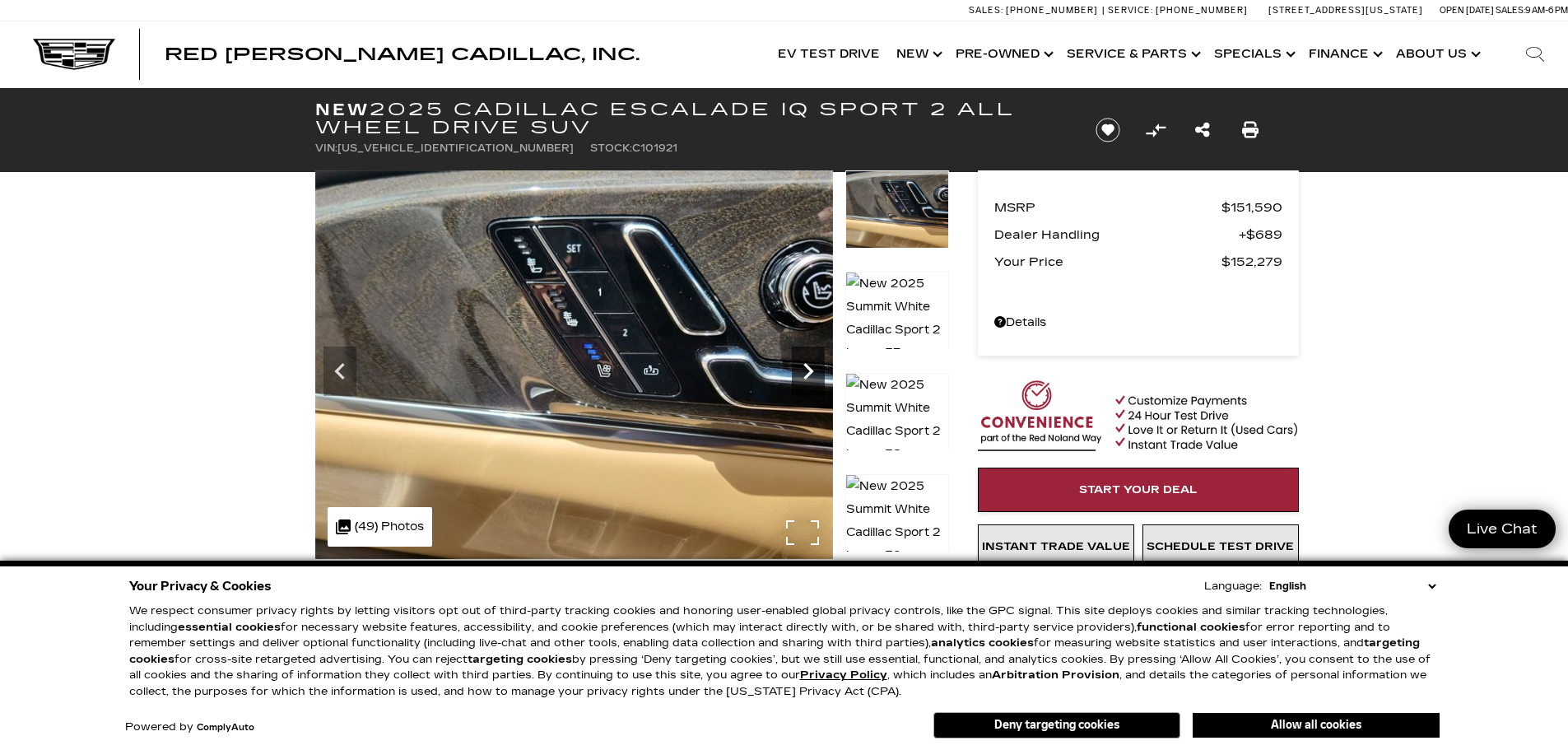
click at [805, 361] on icon "Next" at bounding box center [808, 371] width 33 height 33
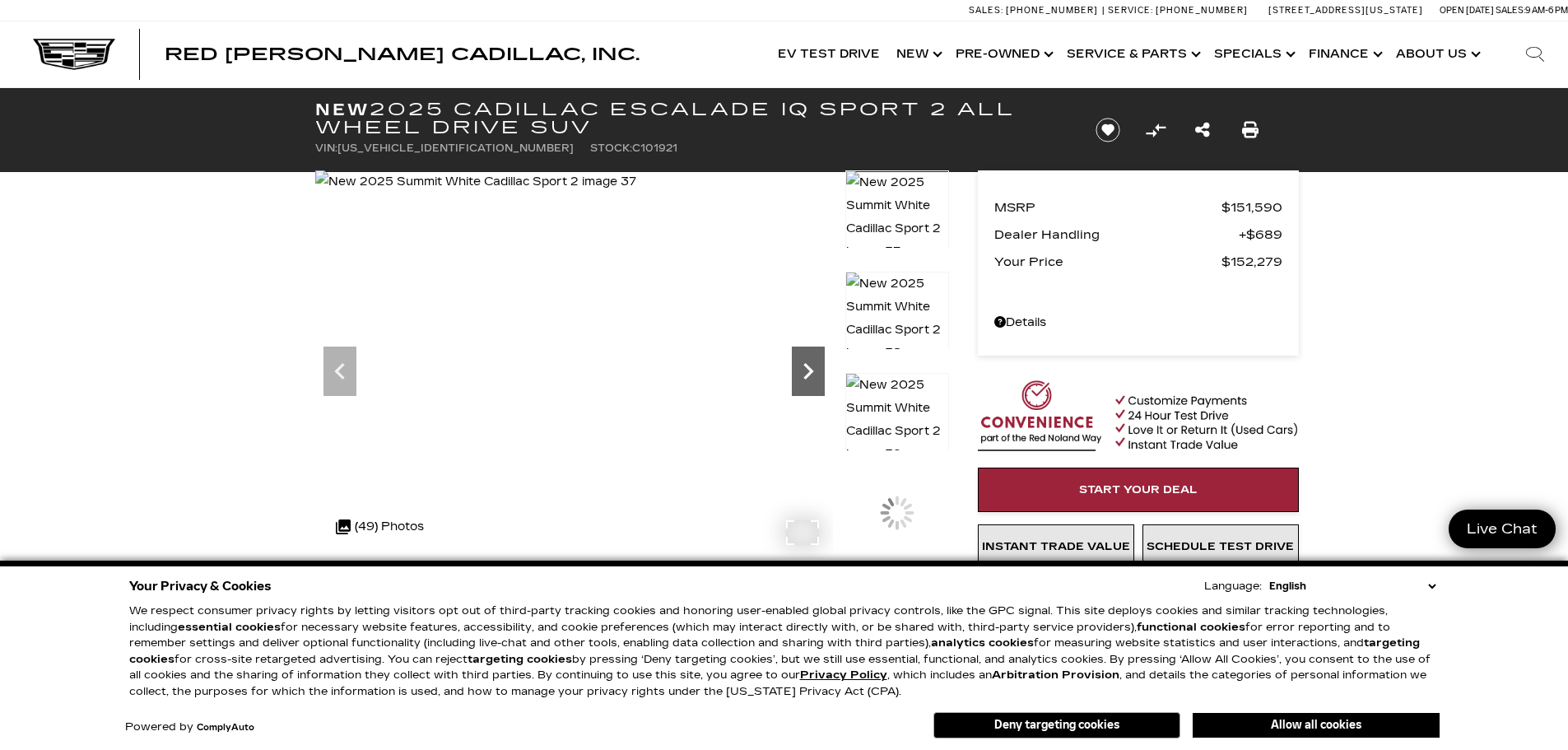
click at [805, 361] on icon "Next" at bounding box center [808, 371] width 33 height 33
